Goal: Task Accomplishment & Management: Use online tool/utility

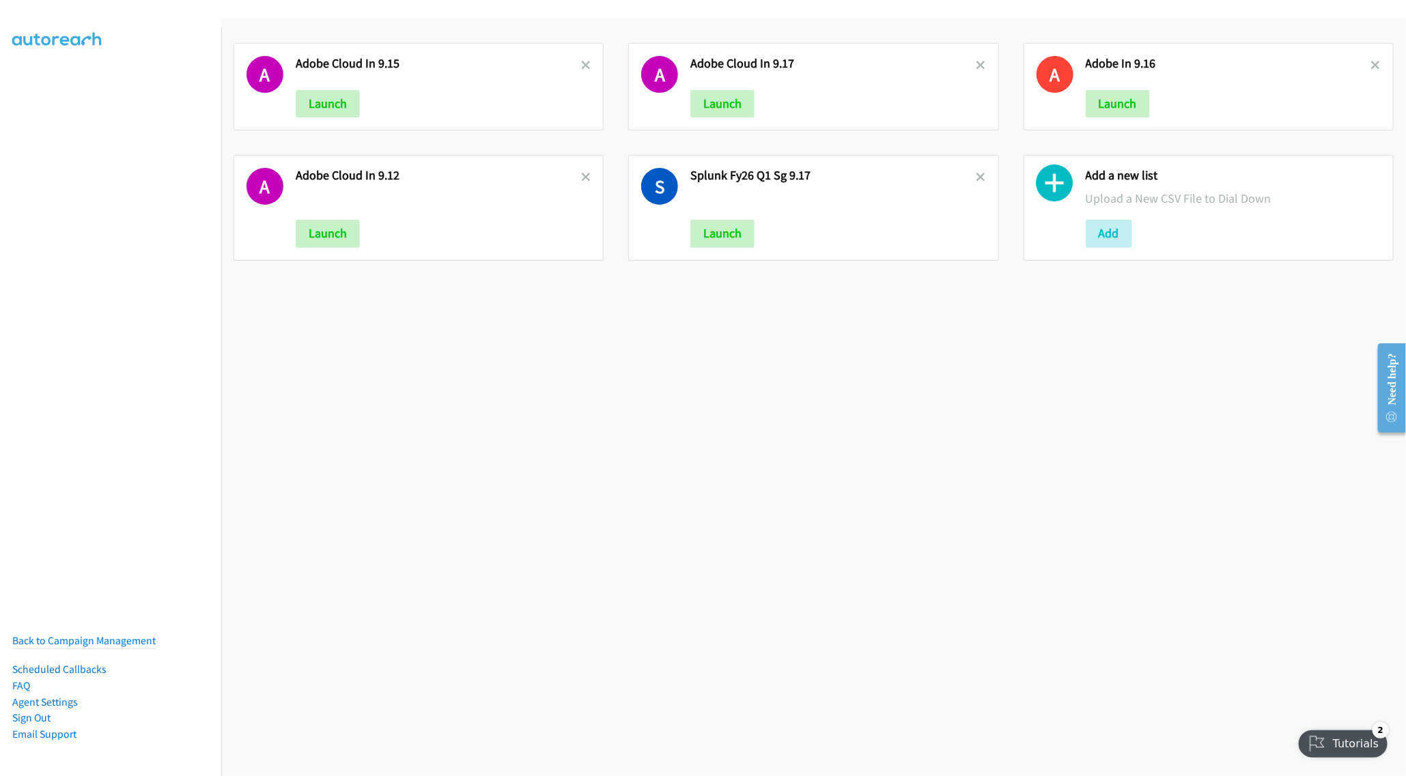
drag, startPoint x: 967, startPoint y: 176, endPoint x: 877, endPoint y: 146, distance: 95.0
click at [976, 176] on icon at bounding box center [981, 178] width 10 height 10
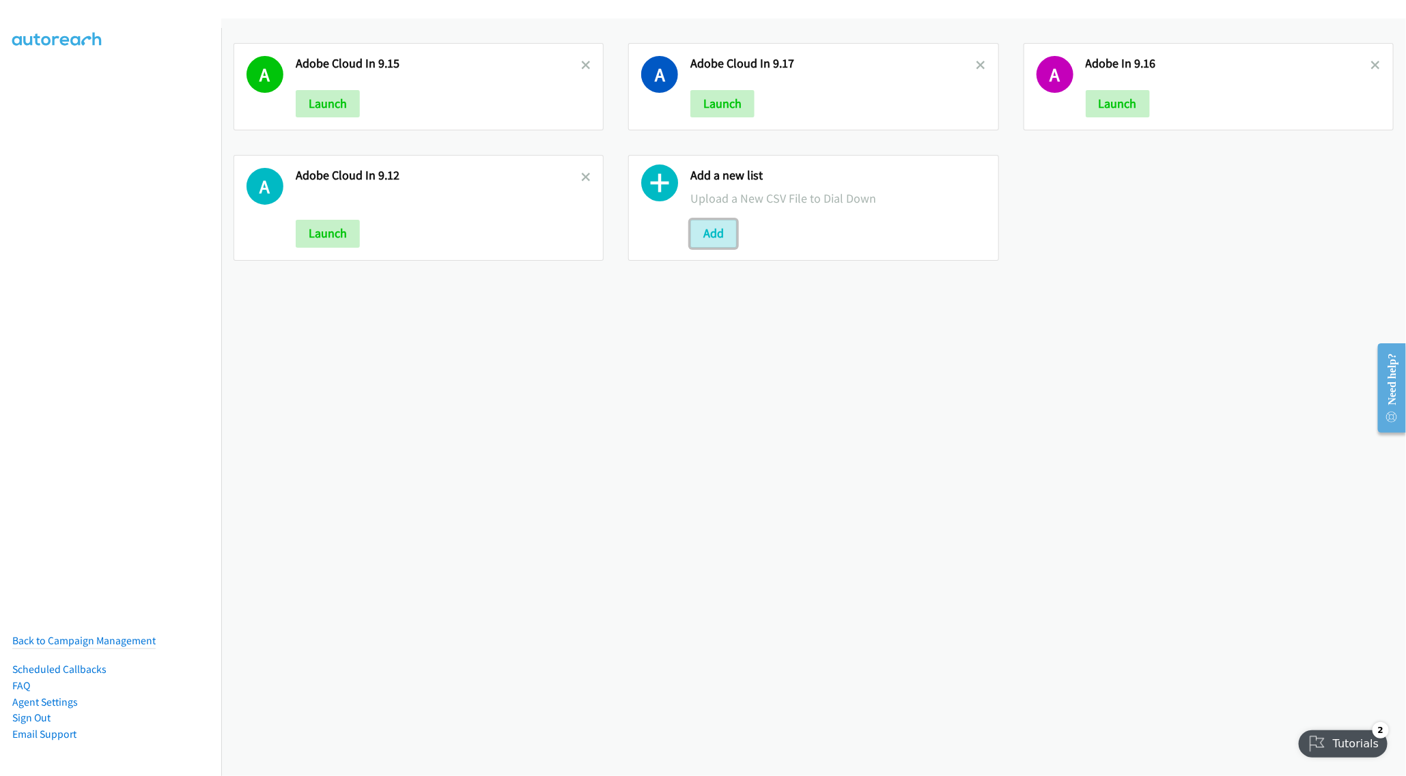
drag, startPoint x: 703, startPoint y: 230, endPoint x: 781, endPoint y: 229, distance: 77.8
click at [703, 230] on button "Add" at bounding box center [713, 233] width 46 height 27
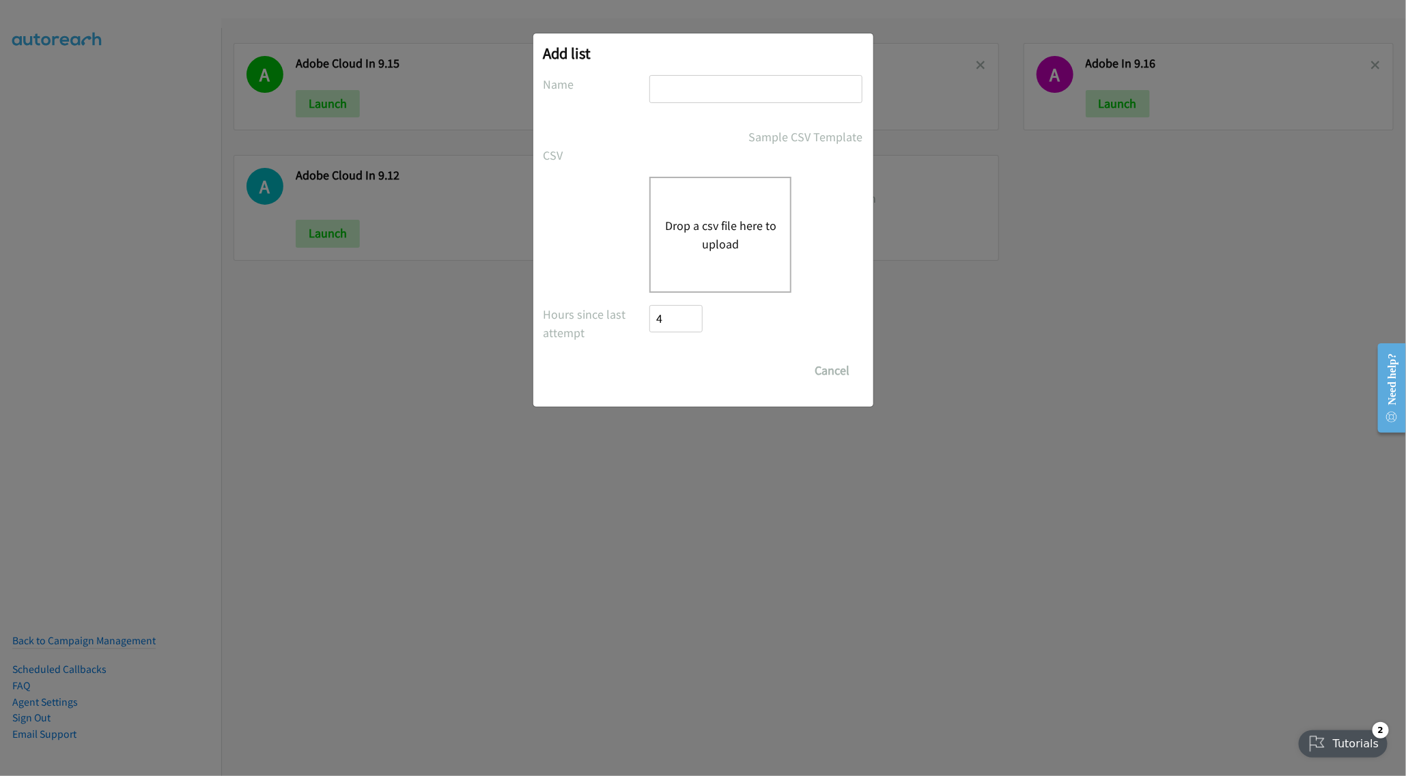
click at [685, 86] on input "text" at bounding box center [755, 89] width 213 height 28
type input "Zoominfo 9.18"
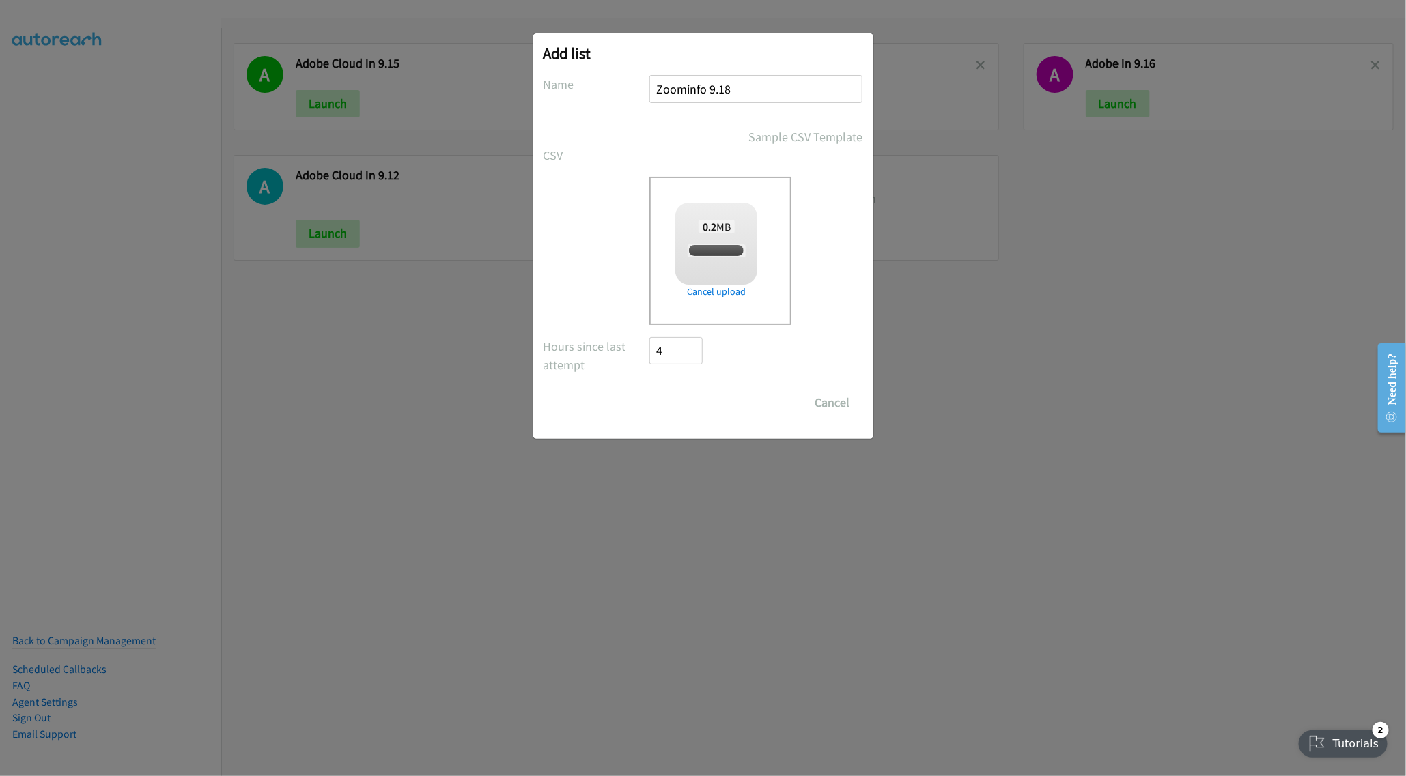
checkbox input "true"
click at [684, 404] on input "Save List" at bounding box center [686, 402] width 72 height 27
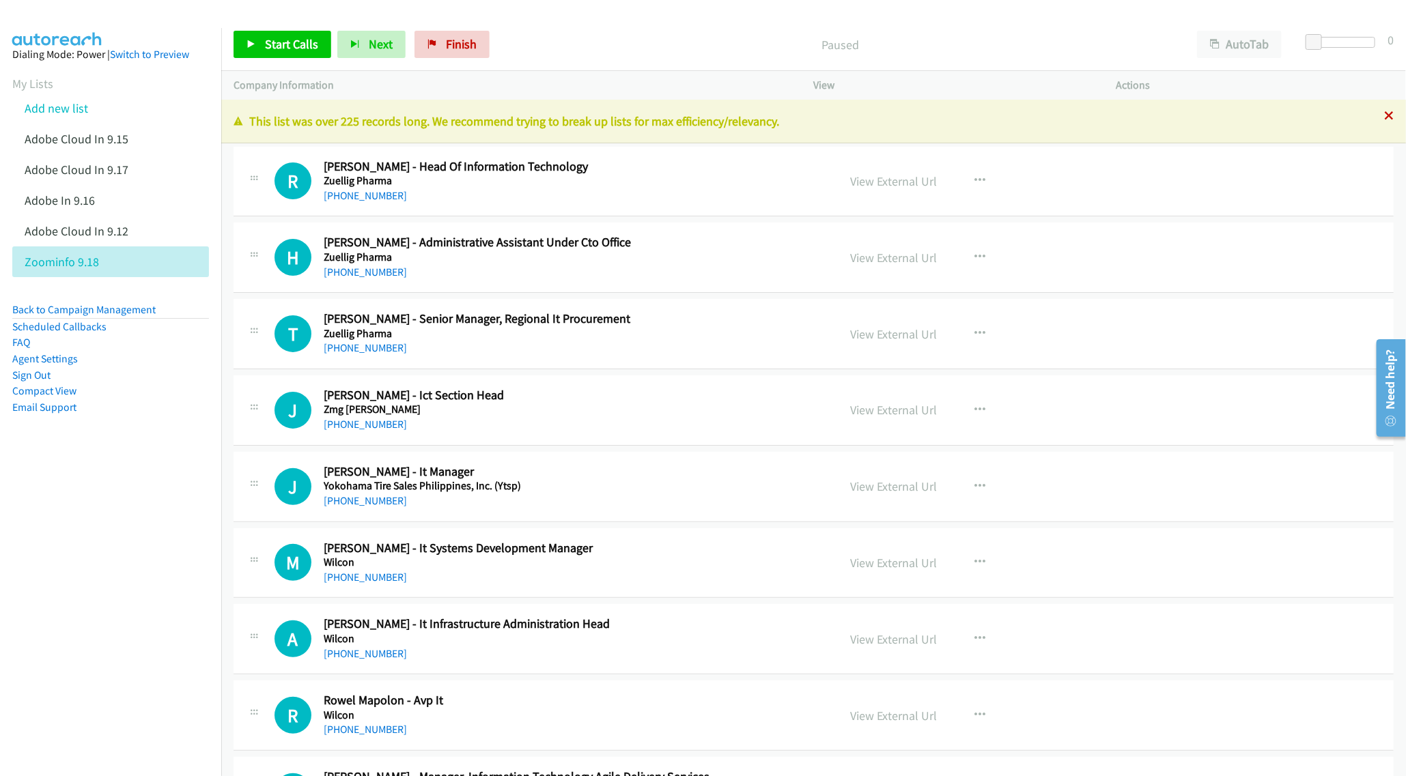
click at [1384, 115] on icon at bounding box center [1389, 117] width 10 height 10
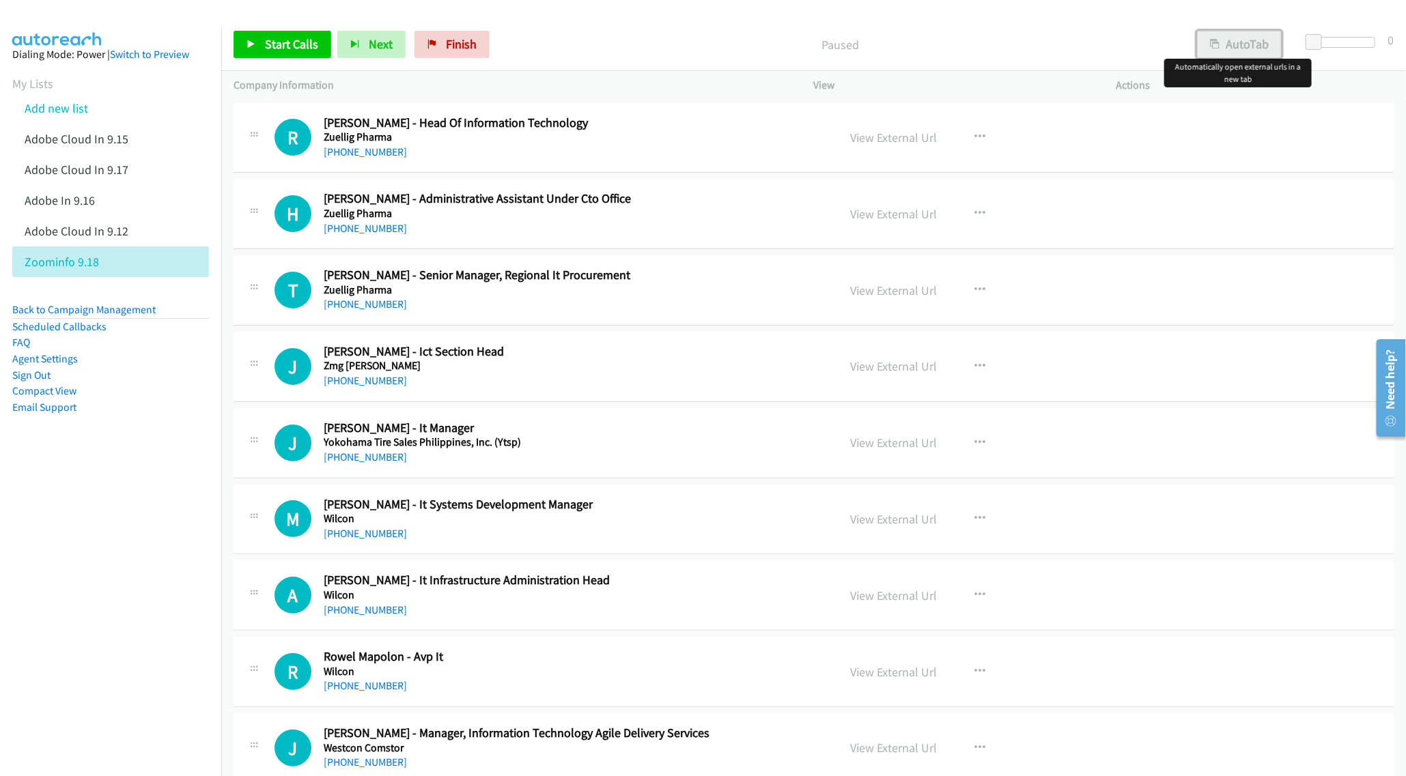
click at [1219, 35] on button "AutoTab" at bounding box center [1239, 44] width 85 height 27
click at [879, 139] on link "View External Url" at bounding box center [894, 138] width 87 height 16
click at [291, 47] on span "Start Calls" at bounding box center [291, 44] width 53 height 16
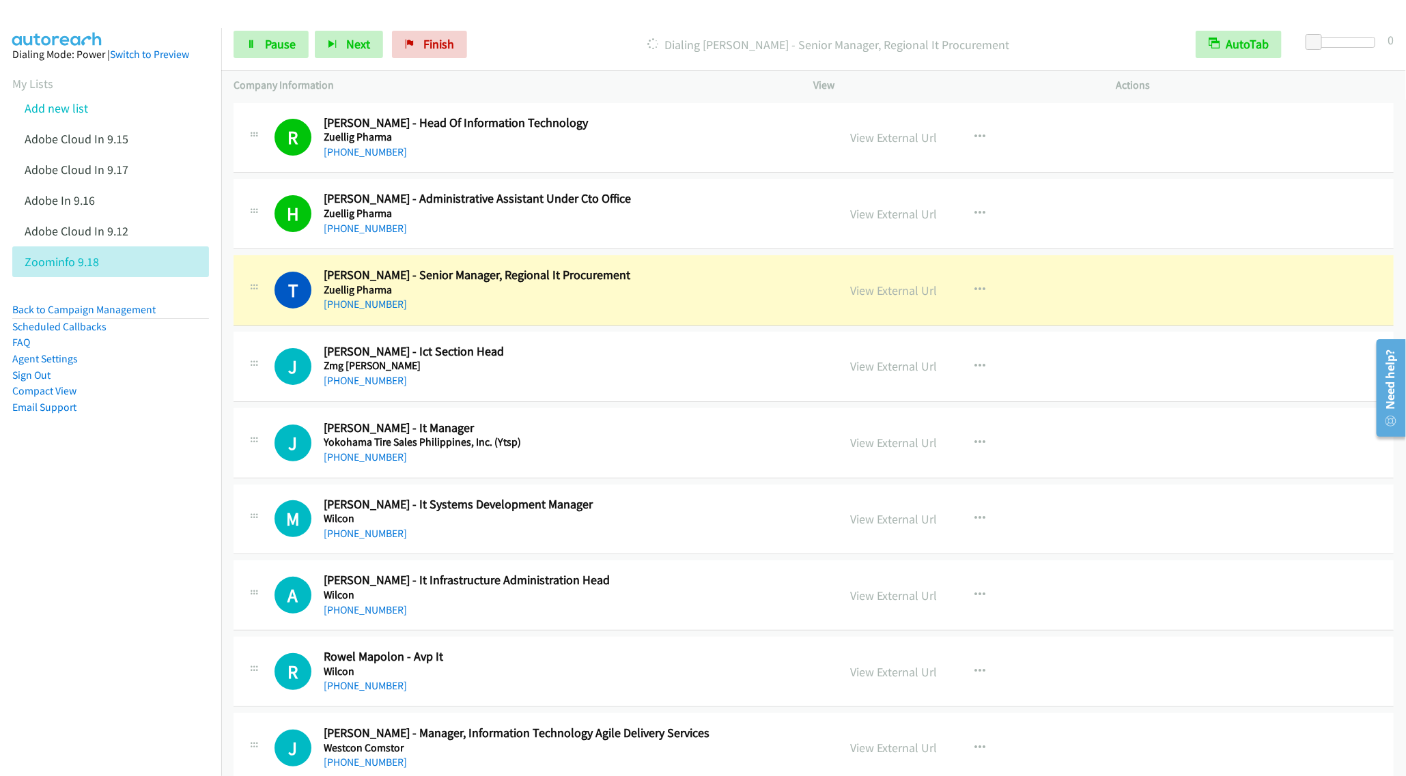
drag, startPoint x: 584, startPoint y: 388, endPoint x: 603, endPoint y: 404, distance: 24.7
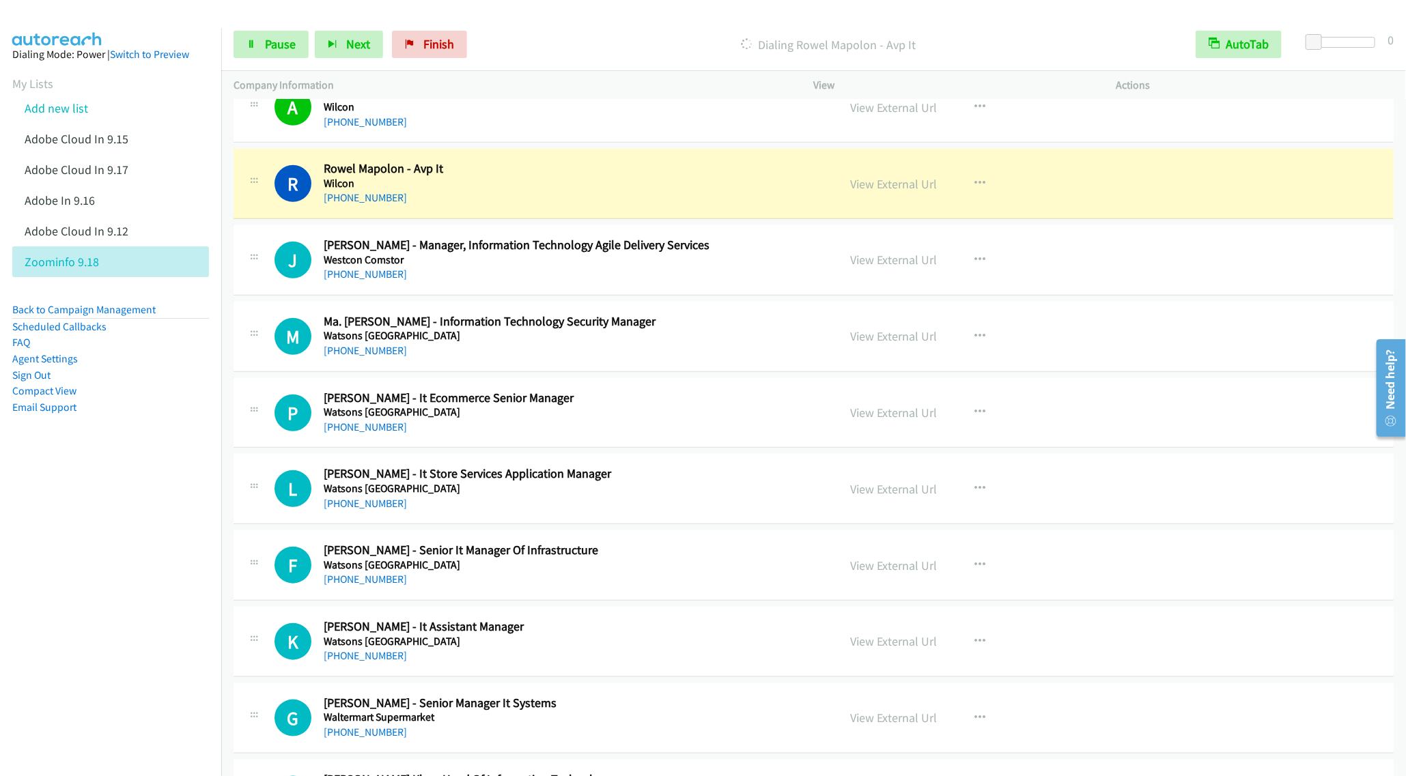
scroll to position [512, 0]
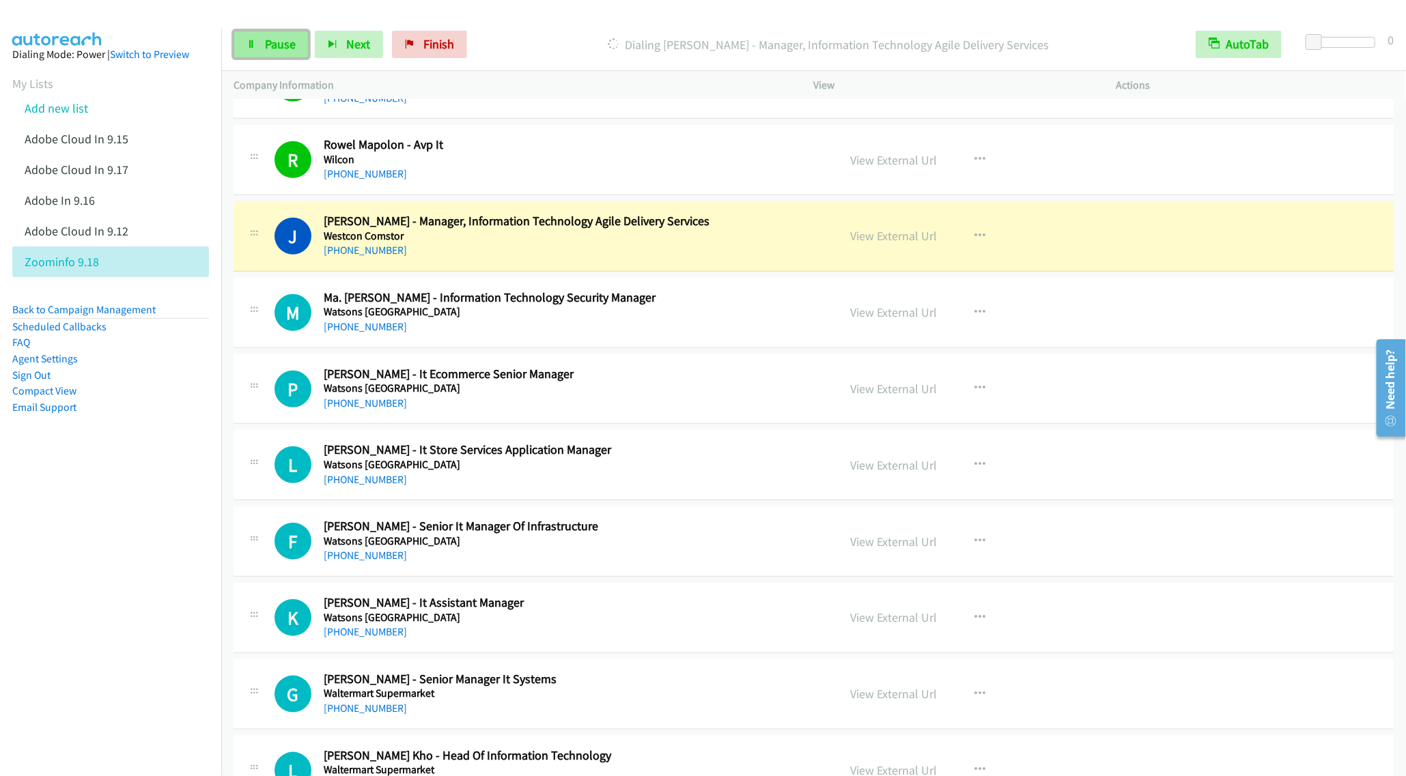
click at [251, 40] on icon at bounding box center [251, 45] width 10 height 10
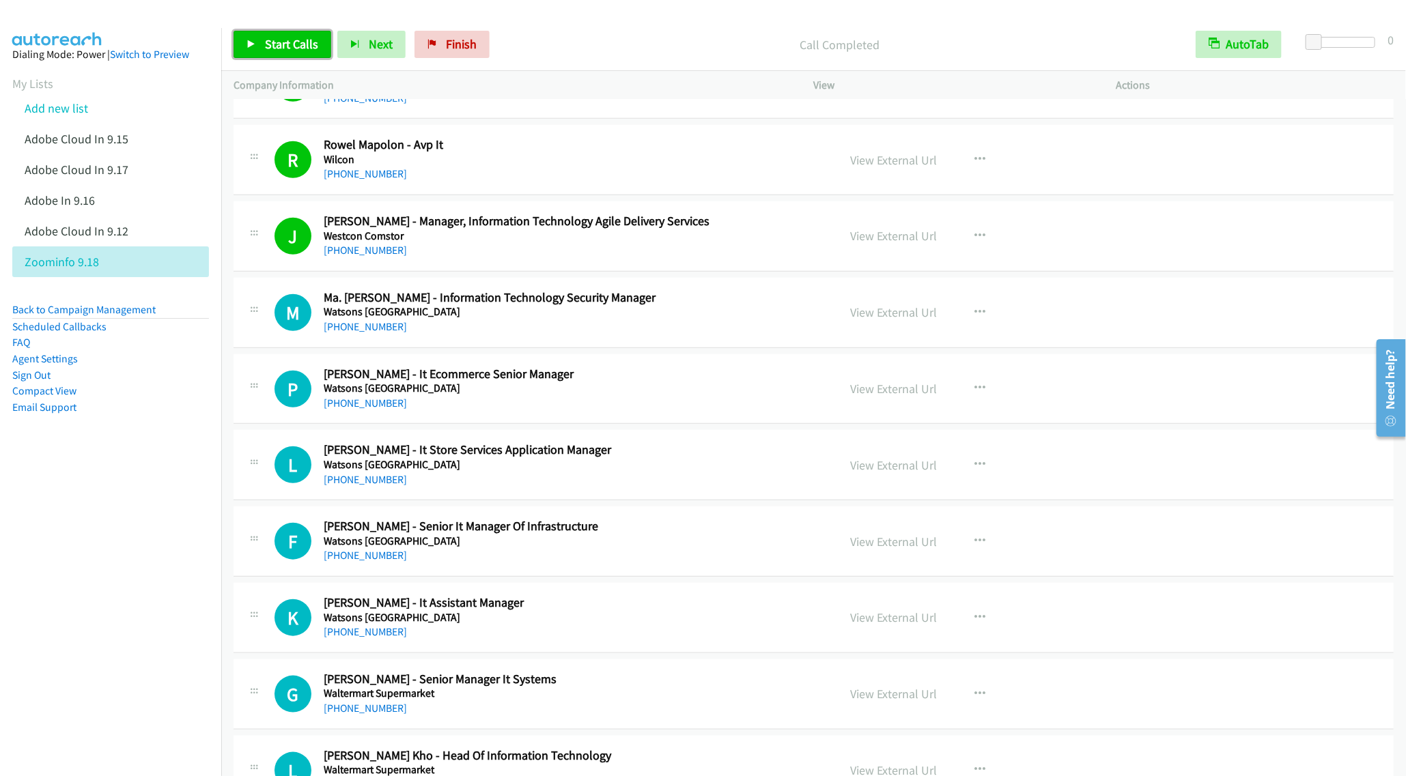
click at [291, 49] on span "Start Calls" at bounding box center [291, 44] width 53 height 16
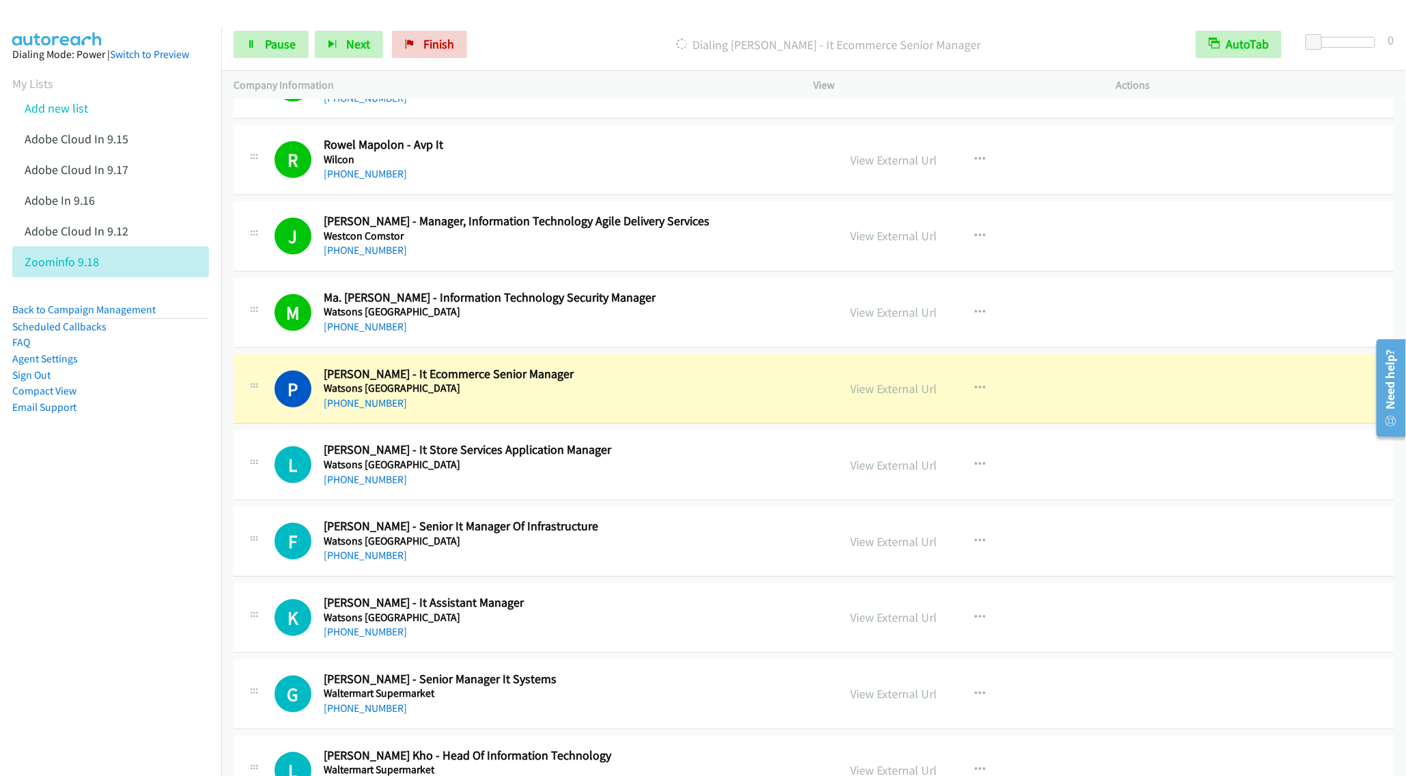
scroll to position [614, 0]
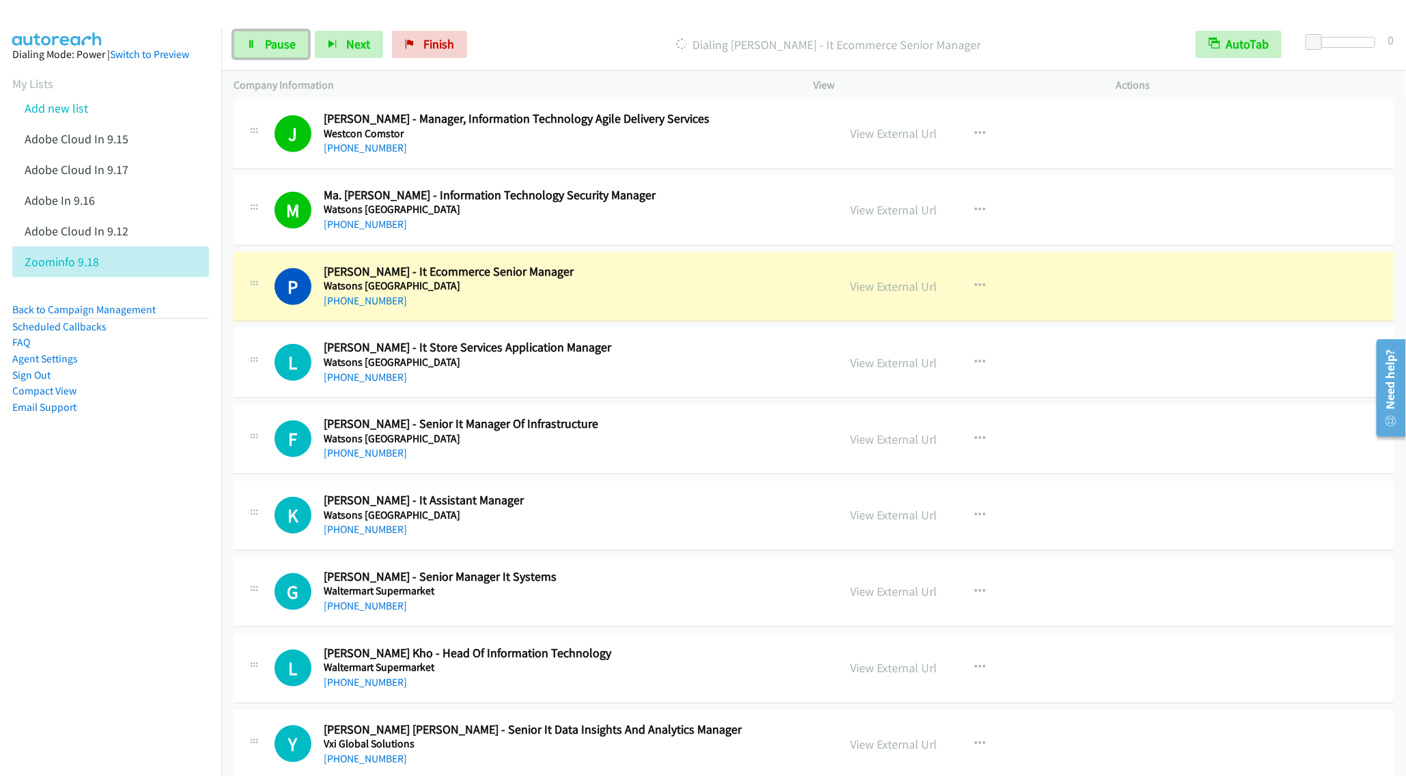
drag, startPoint x: 259, startPoint y: 44, endPoint x: 310, endPoint y: 66, distance: 55.7
click at [259, 44] on link "Pause" at bounding box center [271, 44] width 75 height 27
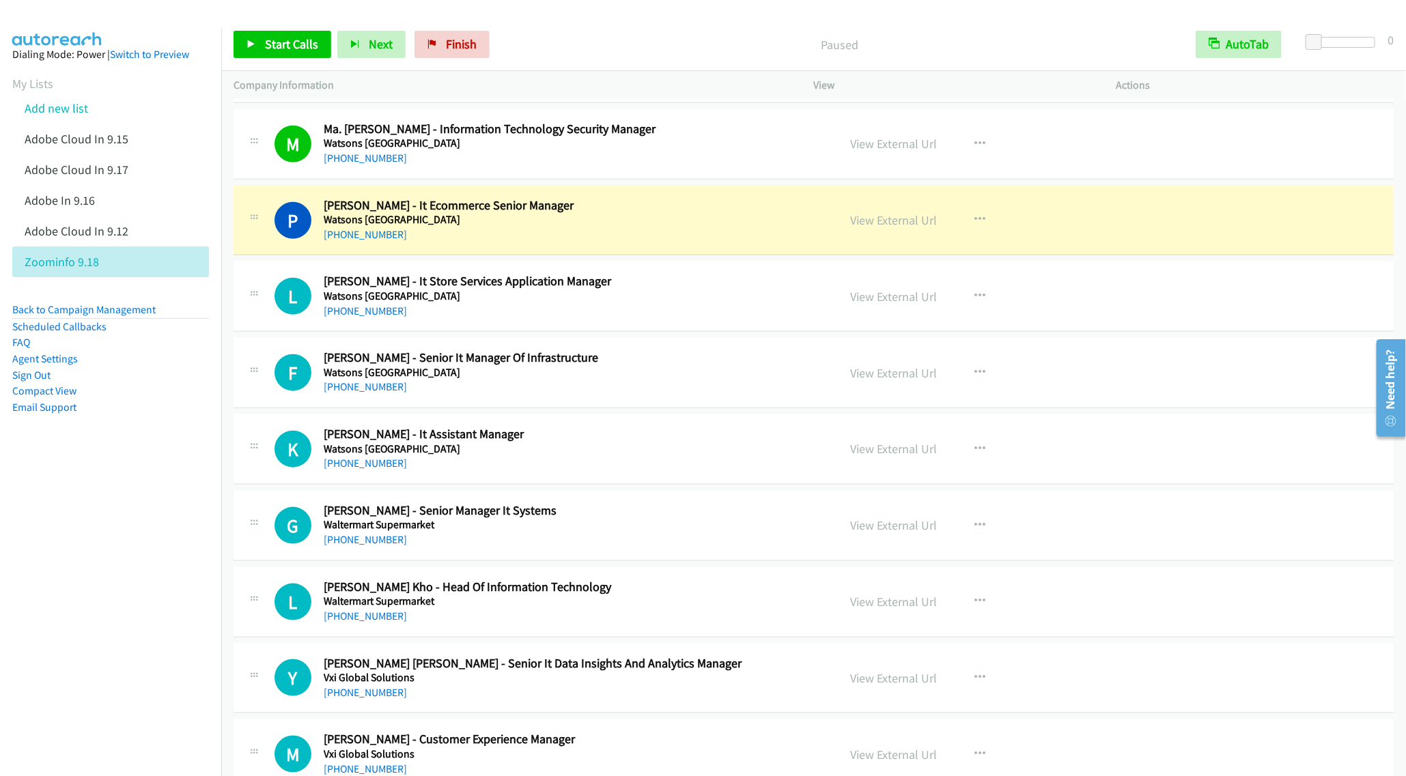
scroll to position [717, 0]
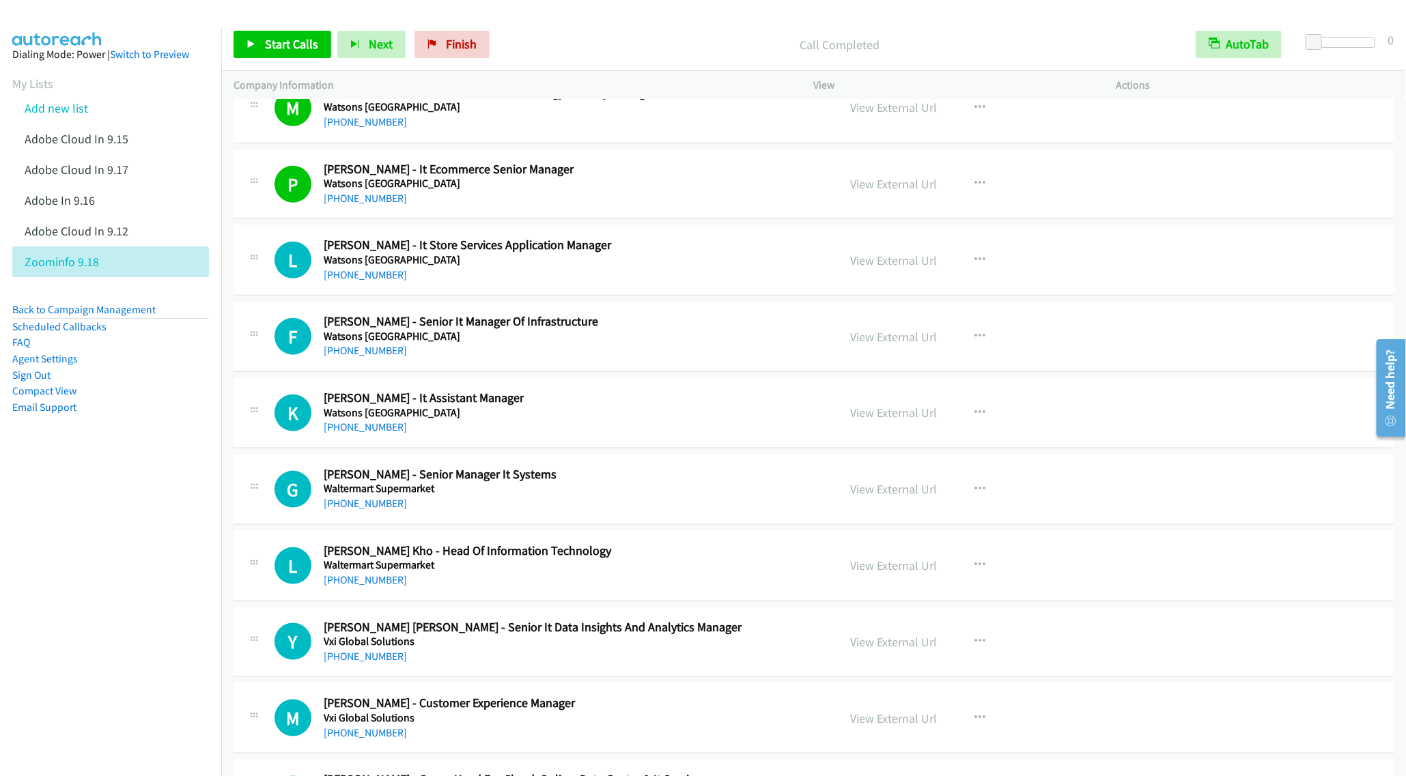
drag, startPoint x: 190, startPoint y: 494, endPoint x: 119, endPoint y: 474, distance: 74.6
click at [189, 494] on nav "Dialing Mode: Power | Switch to Preview My Lists Add new list Adobe Cloud In 9.…" at bounding box center [111, 416] width 222 height 776
click at [279, 47] on span "Start Calls" at bounding box center [291, 44] width 53 height 16
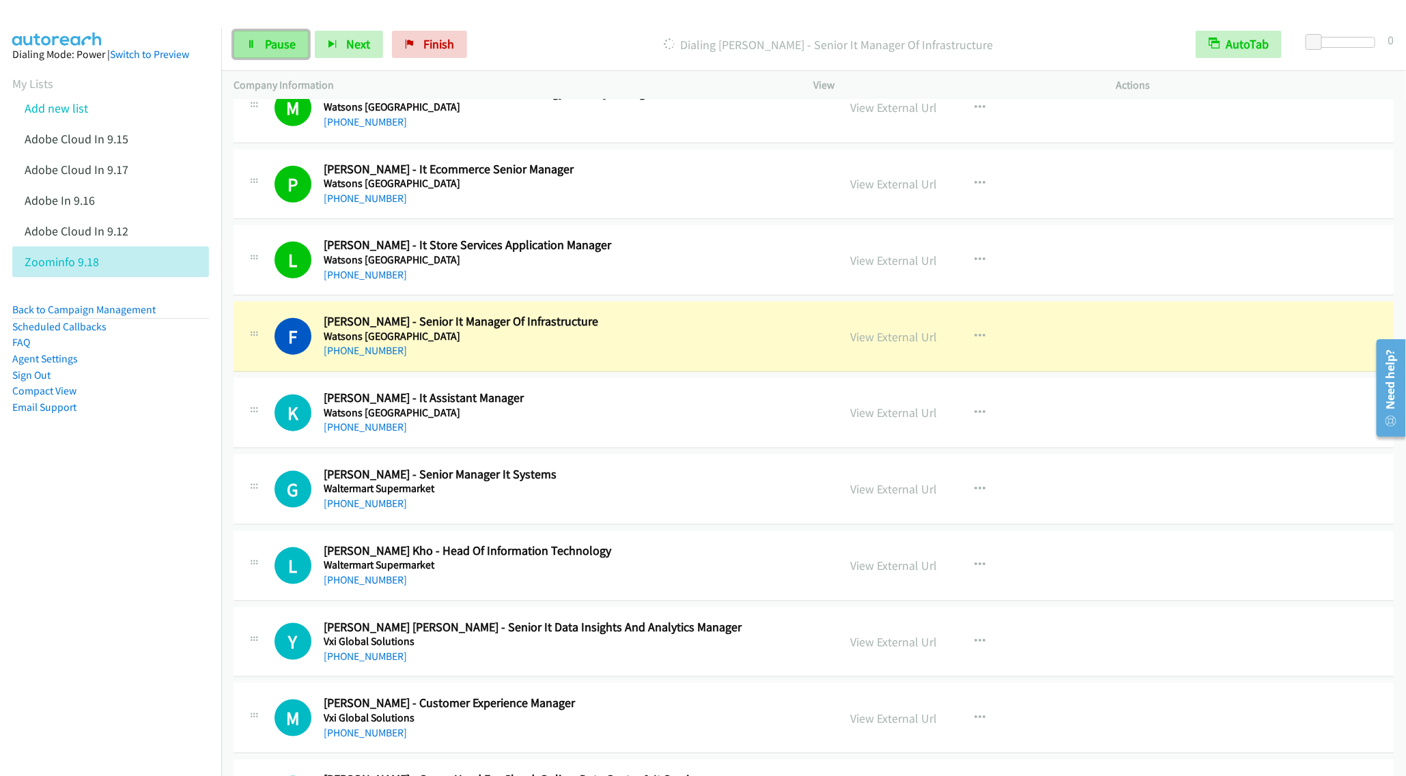
click at [255, 43] on icon at bounding box center [251, 45] width 10 height 10
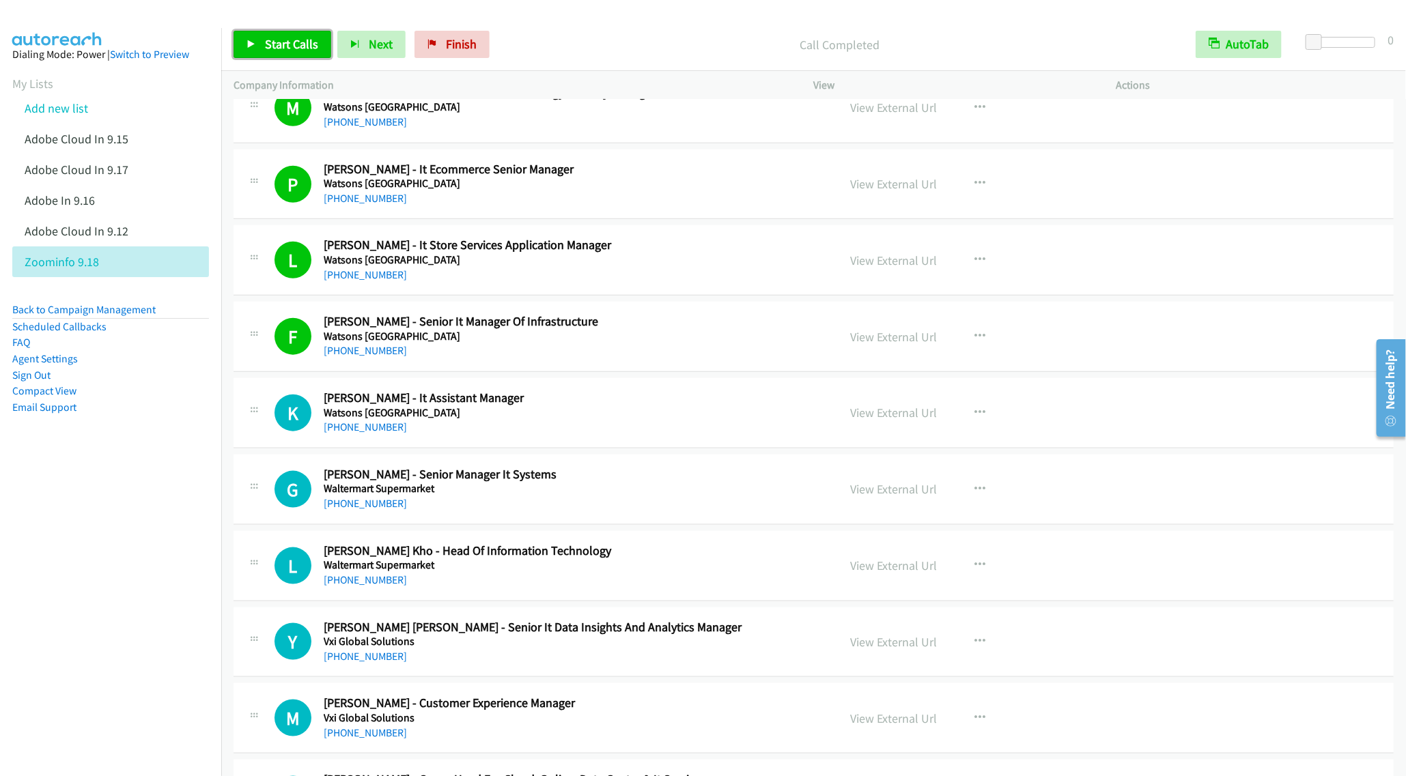
click at [265, 44] on span "Start Calls" at bounding box center [291, 44] width 53 height 16
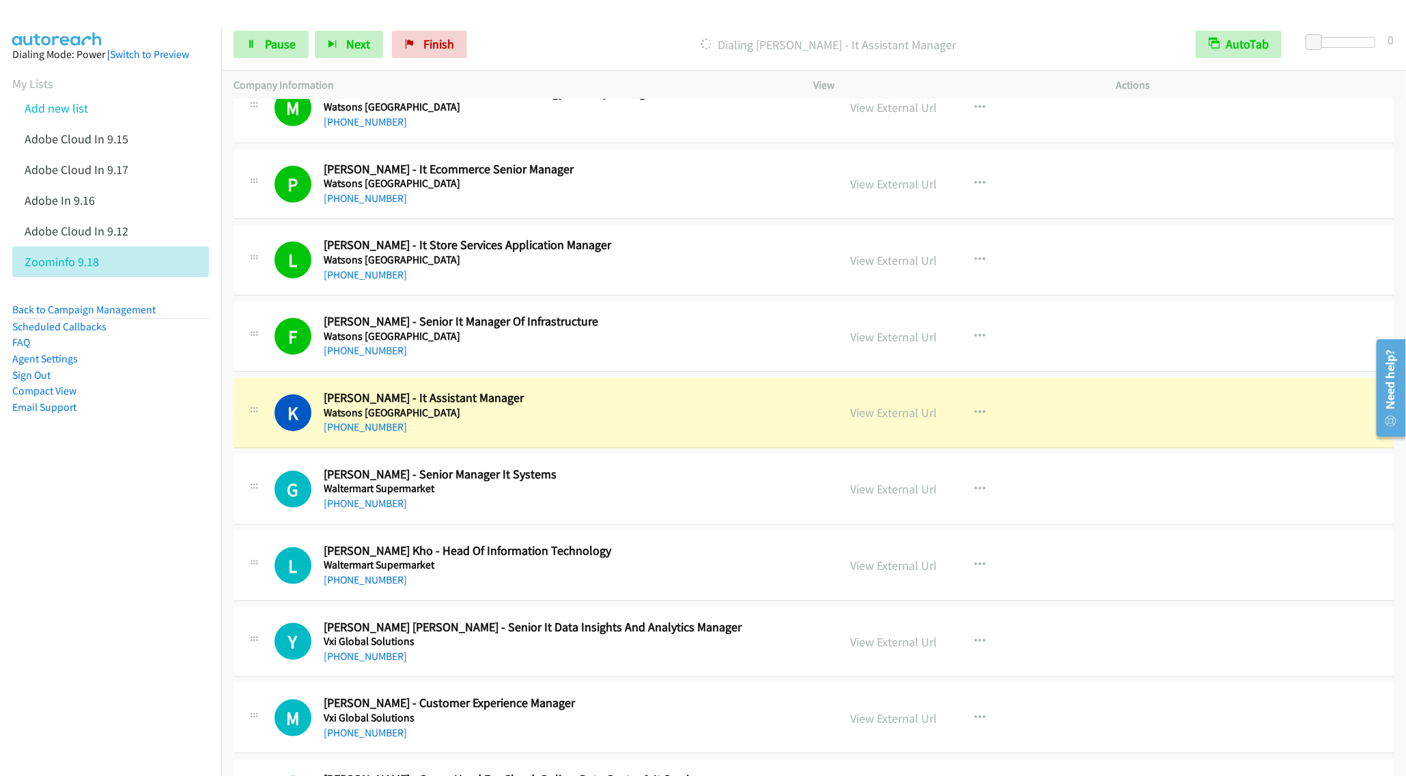
drag, startPoint x: 576, startPoint y: 418, endPoint x: 559, endPoint y: 414, distance: 16.7
click at [576, 418] on h5 "Watsons [GEOGRAPHIC_DATA]" at bounding box center [571, 413] width 495 height 14
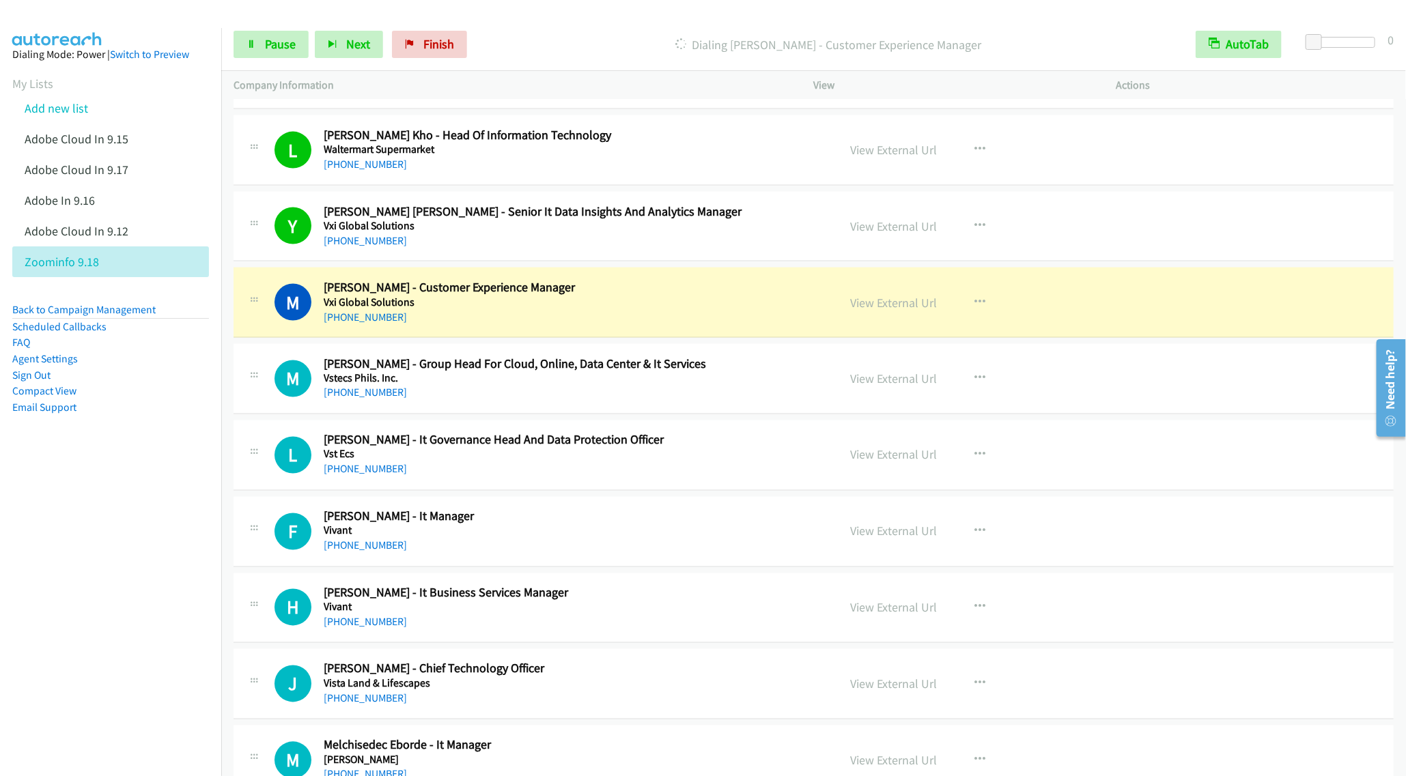
scroll to position [1229, 0]
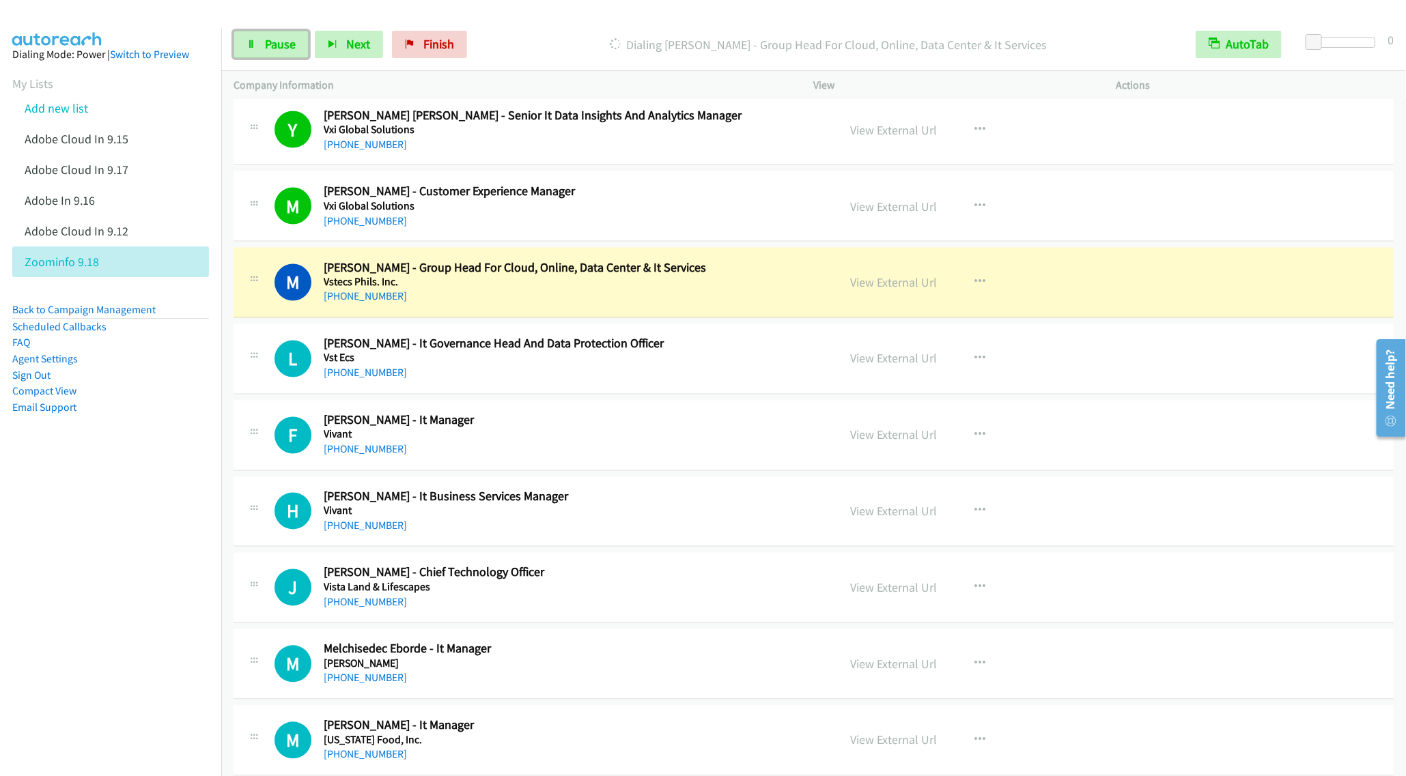
drag, startPoint x: 263, startPoint y: 44, endPoint x: 793, endPoint y: 43, distance: 530.5
click at [265, 43] on link "Pause" at bounding box center [271, 44] width 75 height 27
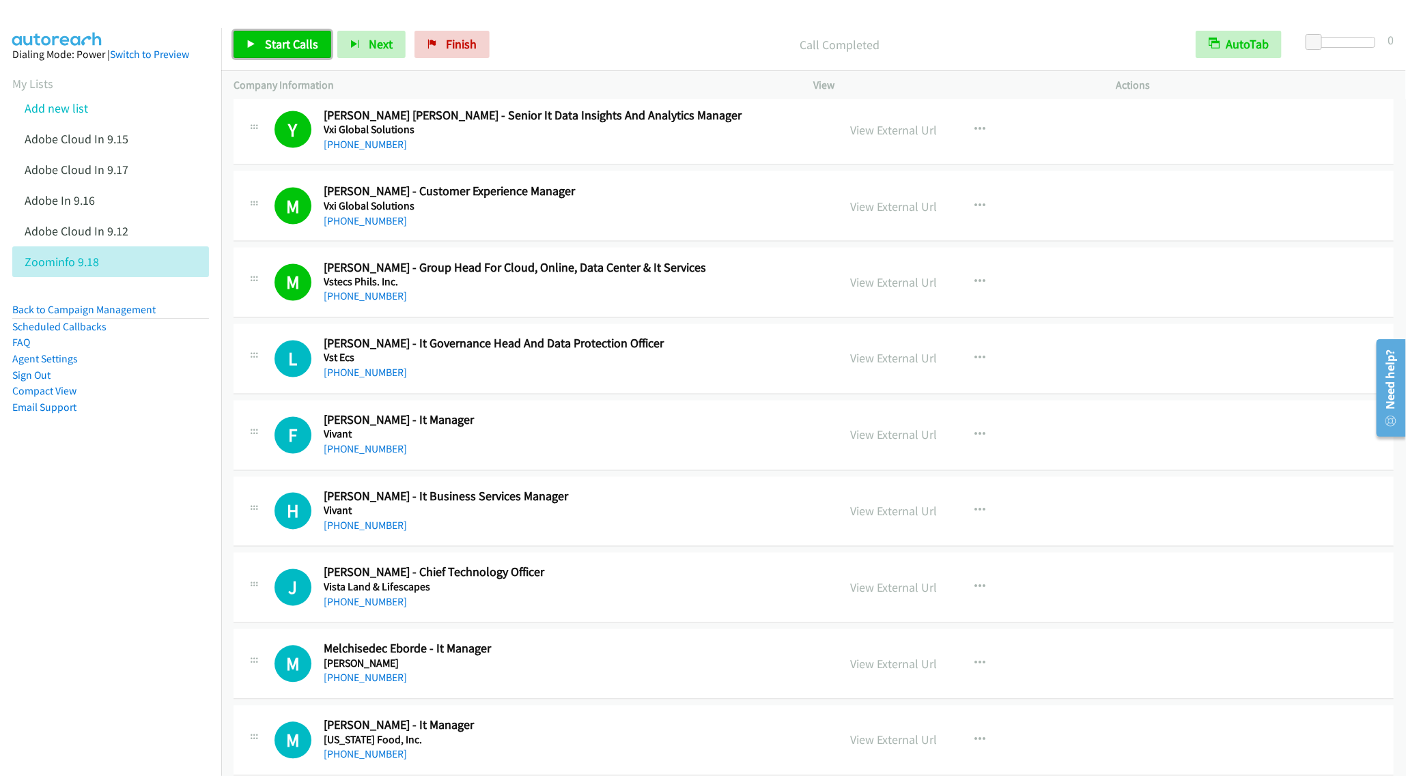
click at [273, 36] on link "Start Calls" at bounding box center [283, 44] width 98 height 27
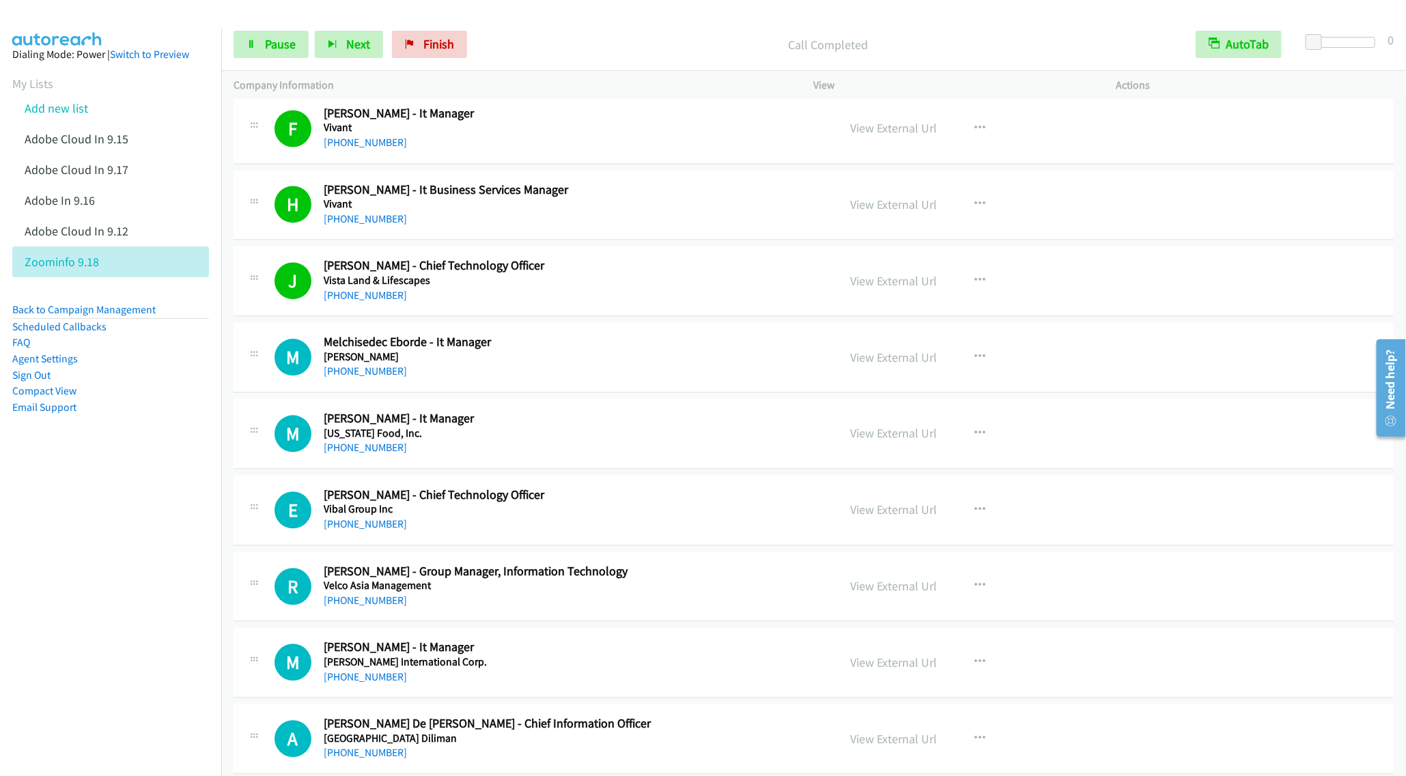
scroll to position [1639, 0]
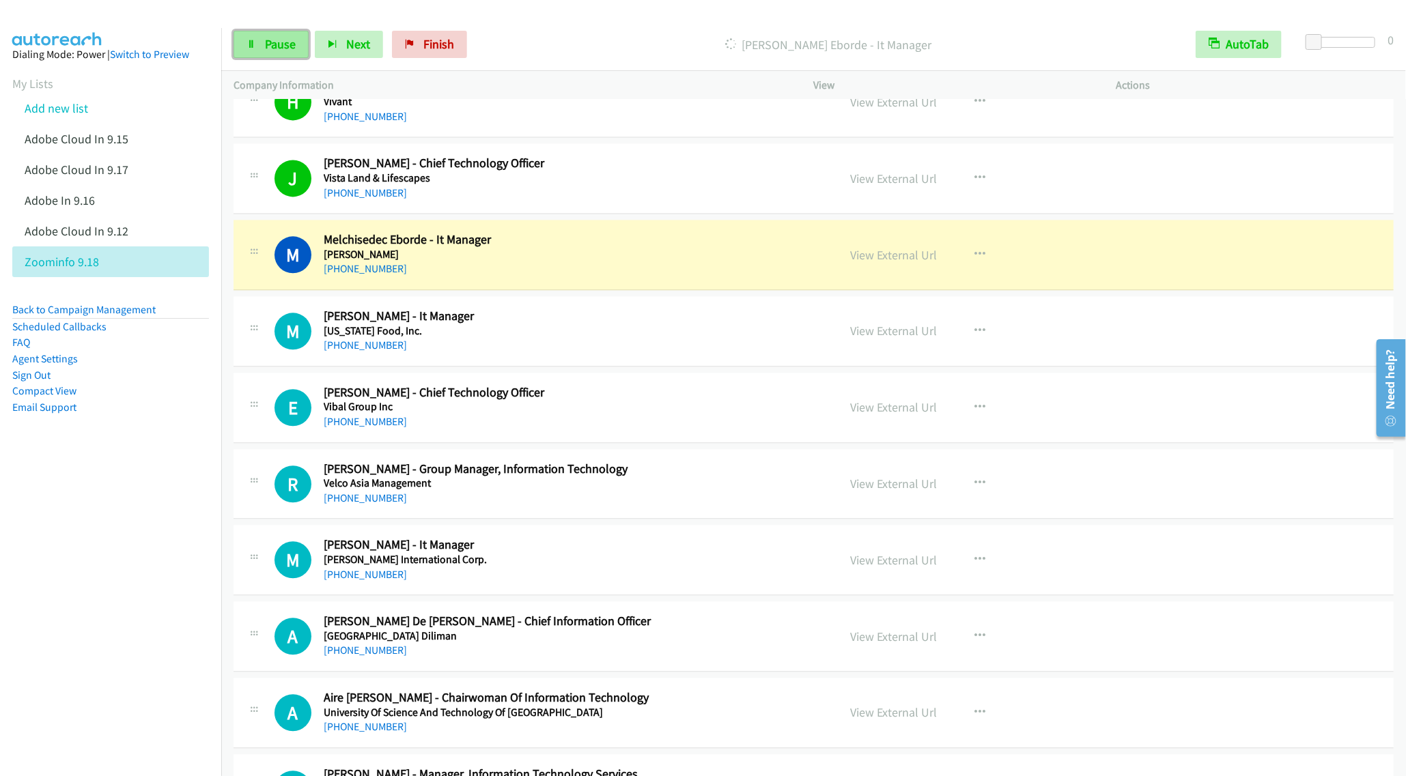
click at [257, 35] on link "Pause" at bounding box center [271, 44] width 75 height 27
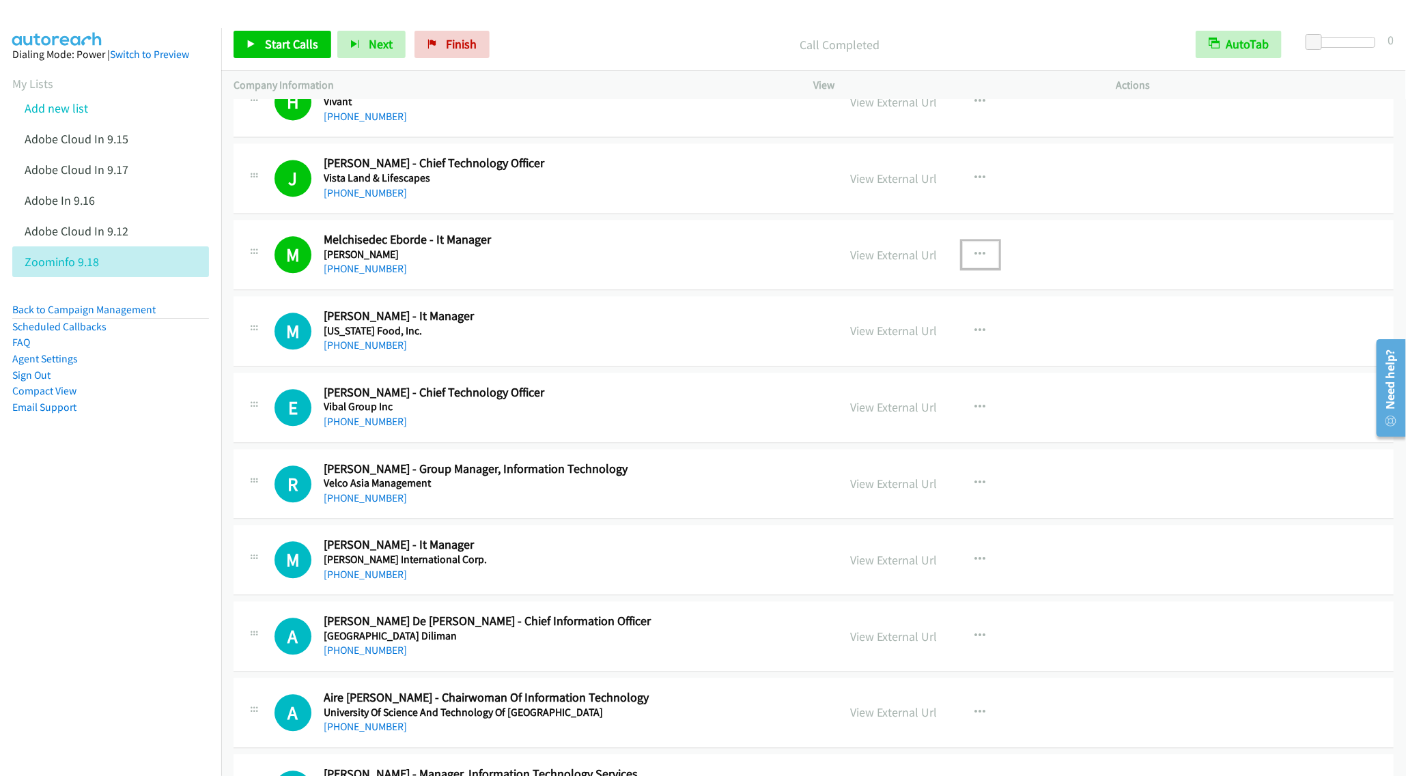
click at [965, 262] on button "button" at bounding box center [980, 254] width 37 height 27
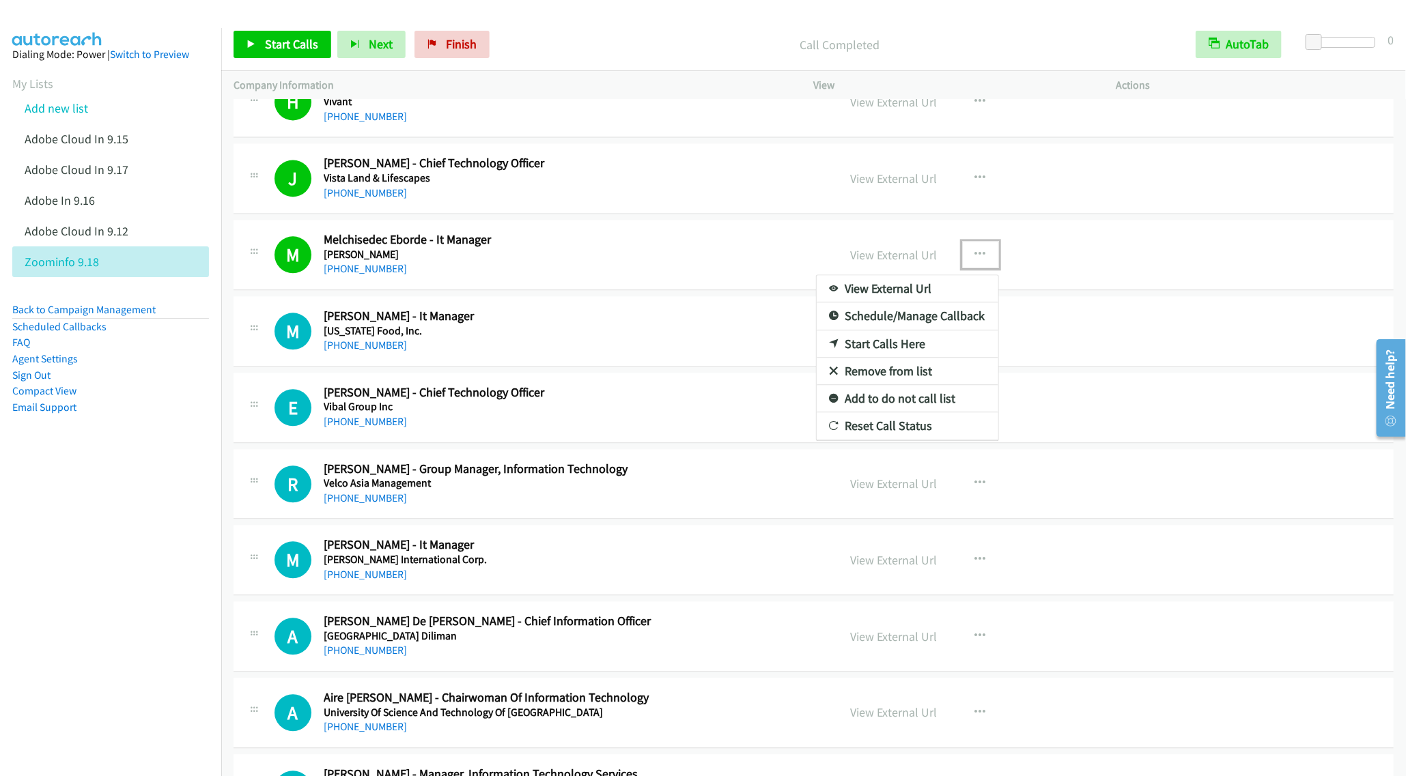
click at [871, 381] on link "Remove from list" at bounding box center [908, 371] width 182 height 27
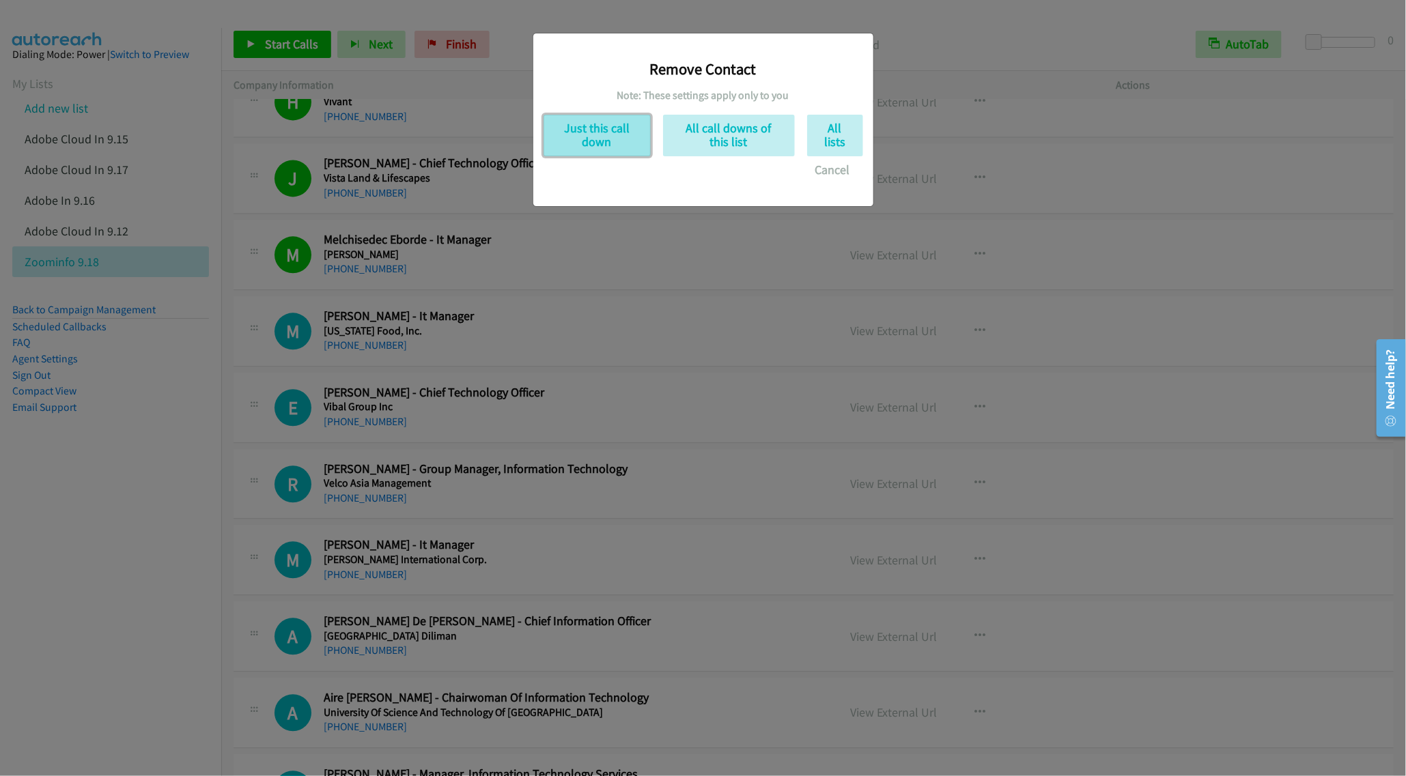
drag, startPoint x: 574, startPoint y: 124, endPoint x: 529, endPoint y: 131, distance: 45.0
click at [572, 124] on button "Just this call down" at bounding box center [596, 136] width 107 height 42
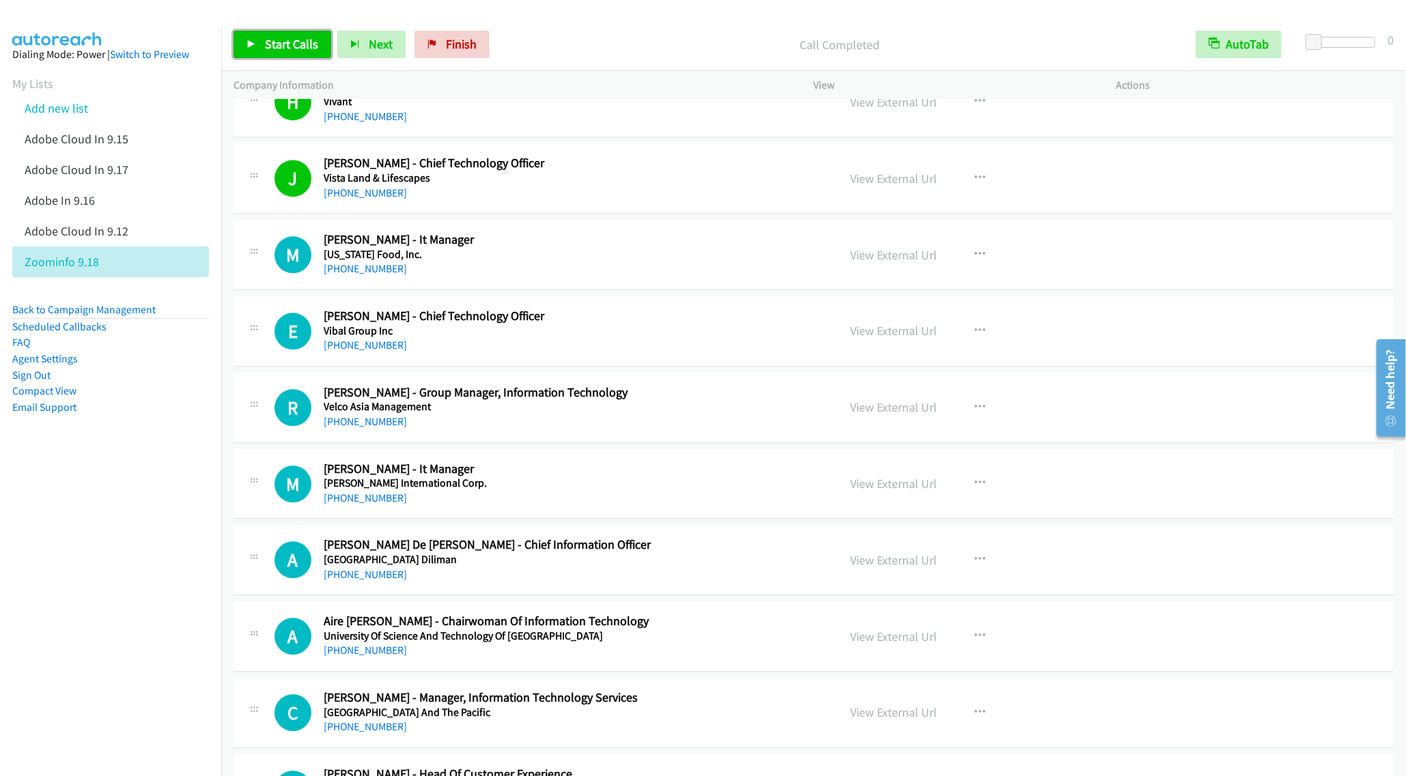
click at [275, 40] on span "Start Calls" at bounding box center [291, 44] width 53 height 16
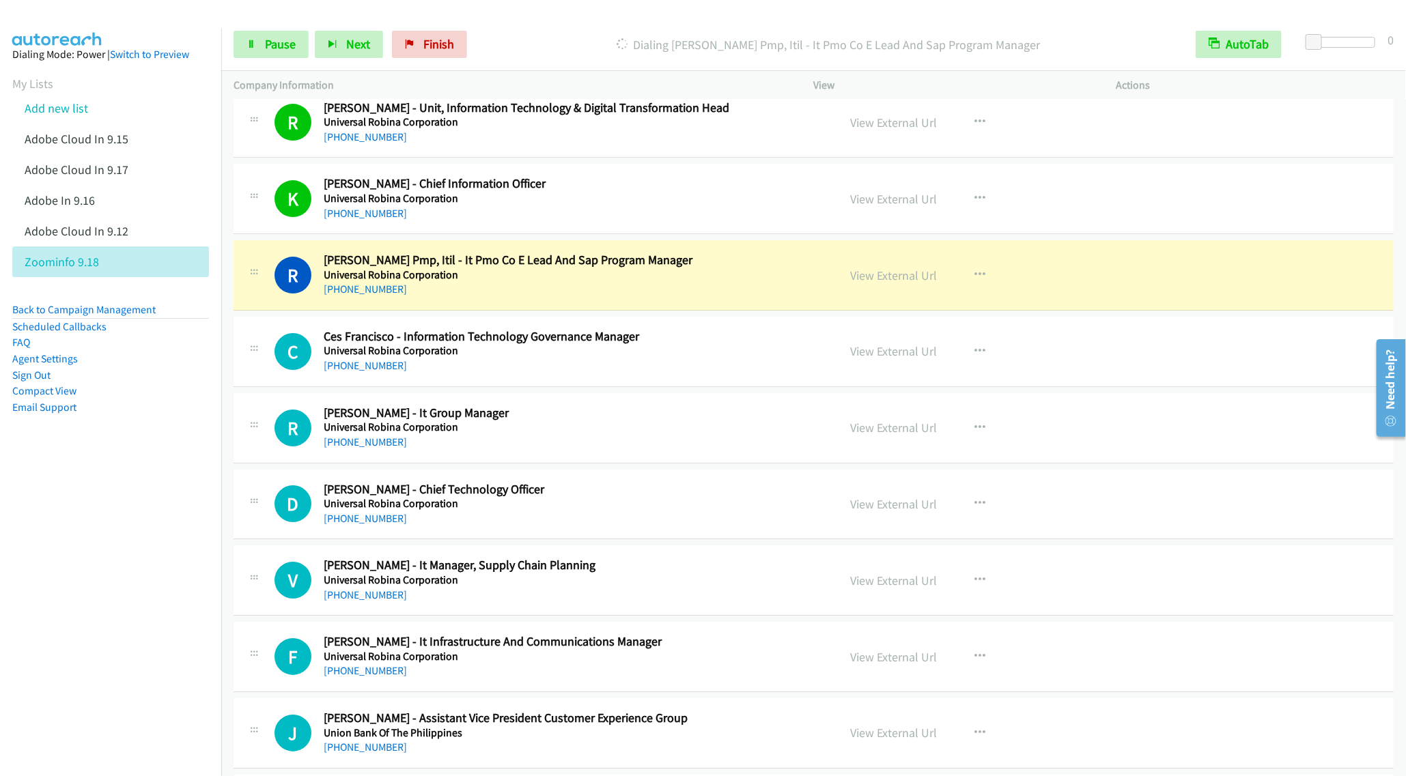
scroll to position [2560, 0]
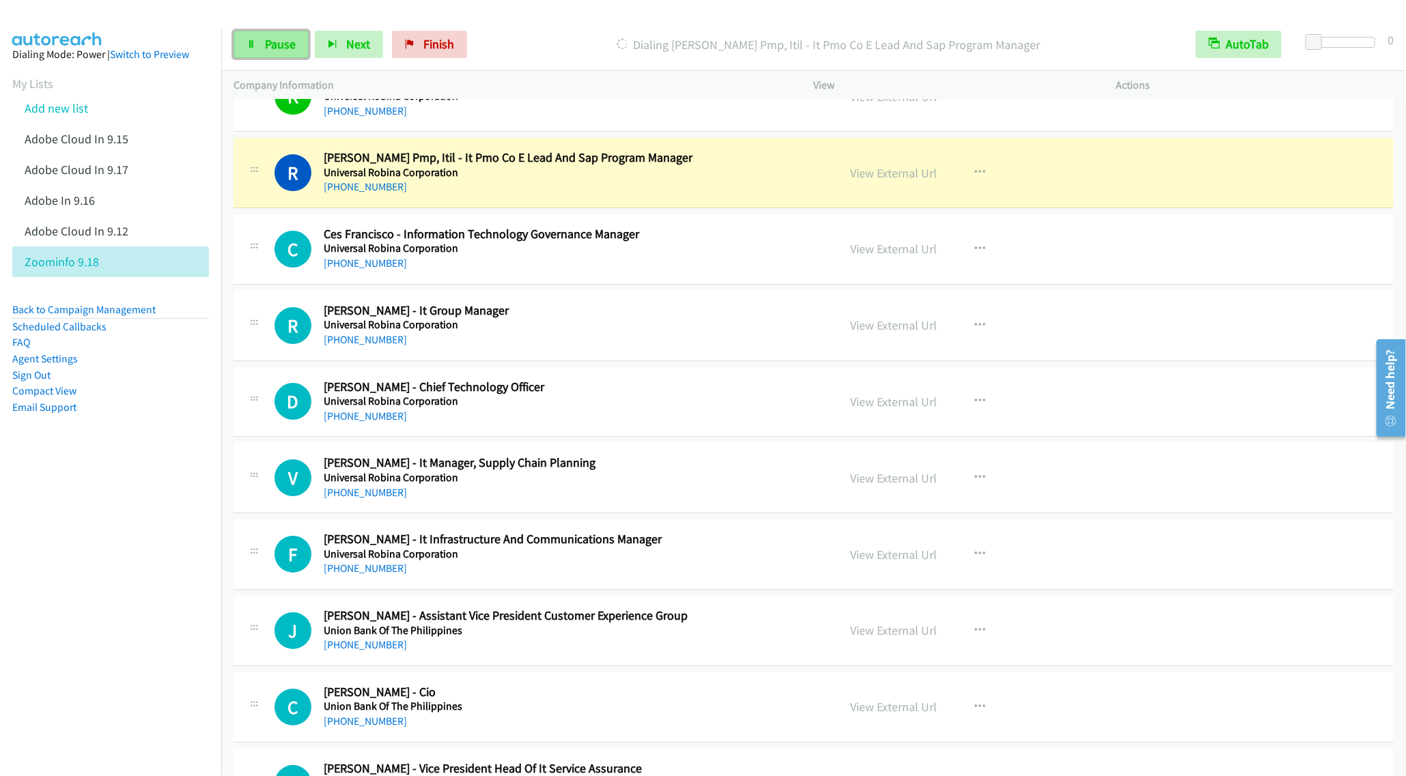
click at [269, 33] on link "Pause" at bounding box center [271, 44] width 75 height 27
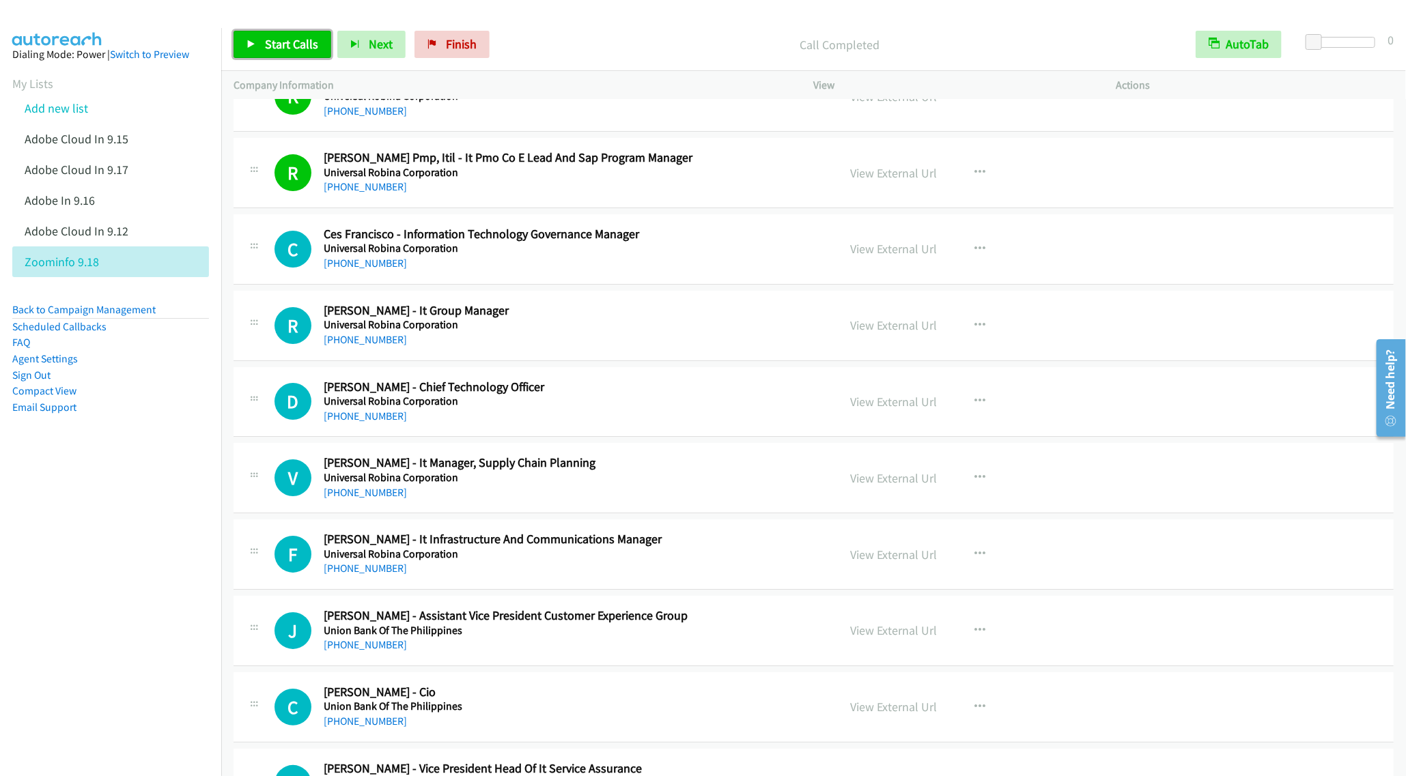
click at [259, 37] on link "Start Calls" at bounding box center [283, 44] width 98 height 27
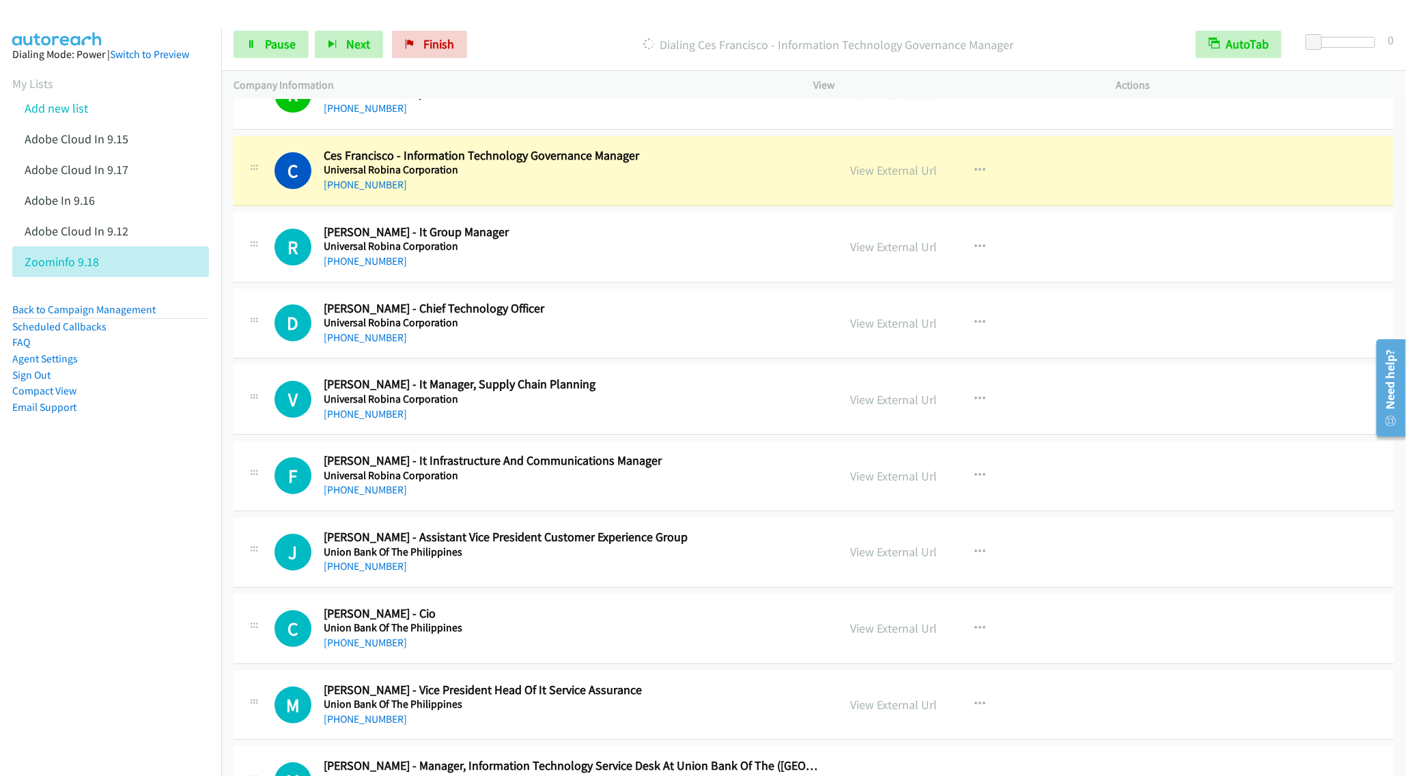
scroll to position [2663, 0]
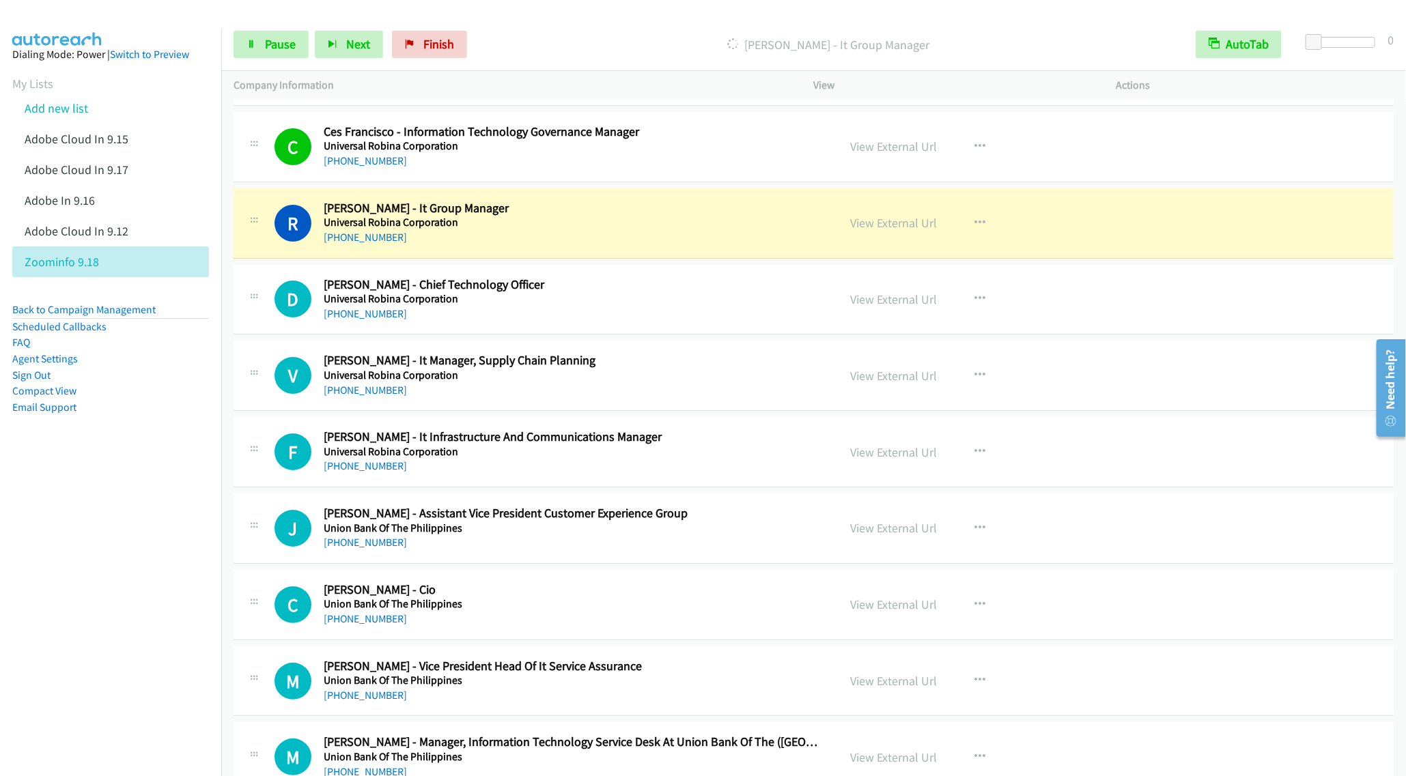
click at [174, 711] on nav "Dialing Mode: Power | Switch to Preview My Lists Add new list Adobe Cloud In 9.…" at bounding box center [111, 416] width 222 height 776
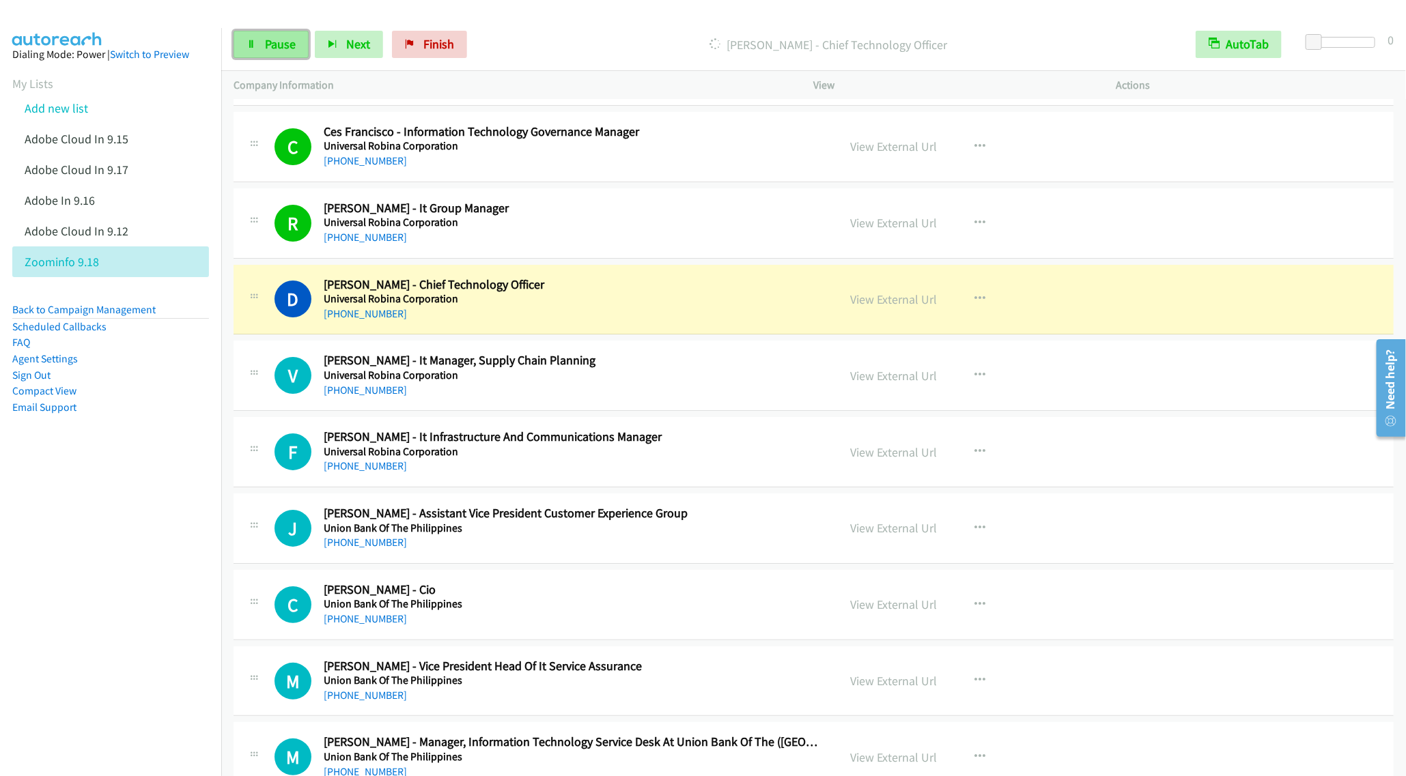
click at [251, 33] on link "Pause" at bounding box center [271, 44] width 75 height 27
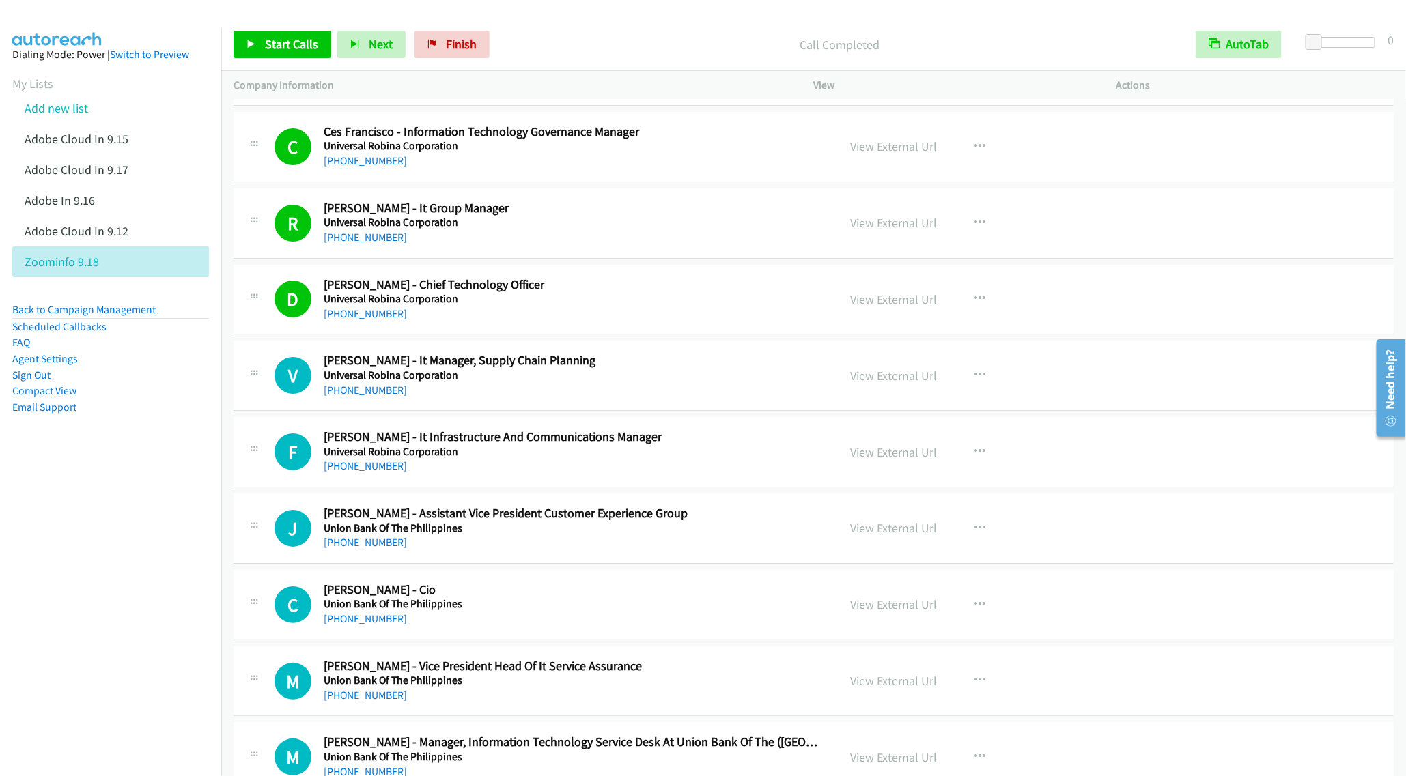
scroll to position [2765, 0]
